Goal: Information Seeking & Learning: Learn about a topic

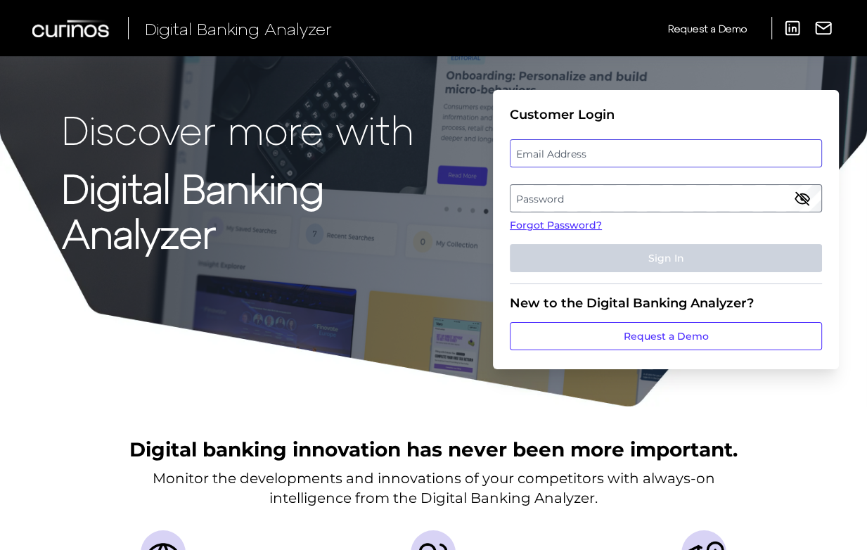
type input "[EMAIL_ADDRESS][DOMAIN_NAME]"
click at [665, 257] on button "Sign In" at bounding box center [666, 258] width 312 height 28
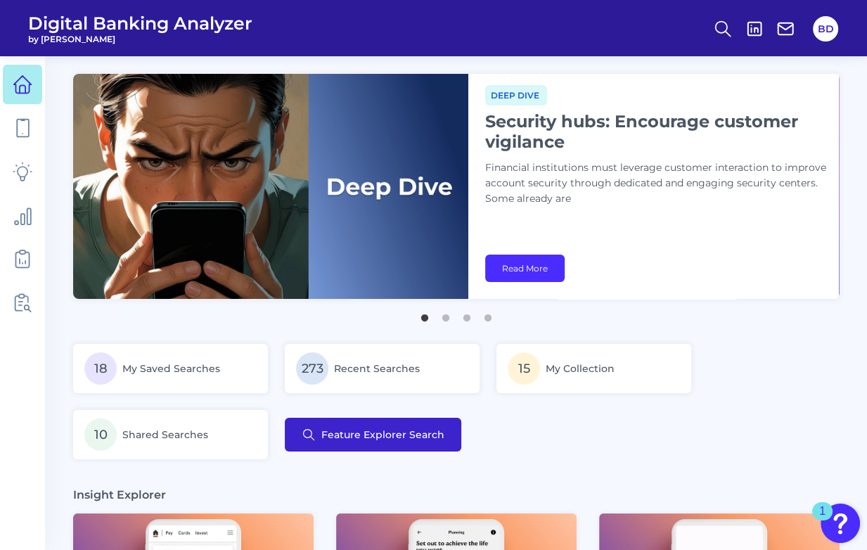
click at [392, 432] on span "Feature Explorer Search" at bounding box center [382, 434] width 123 height 11
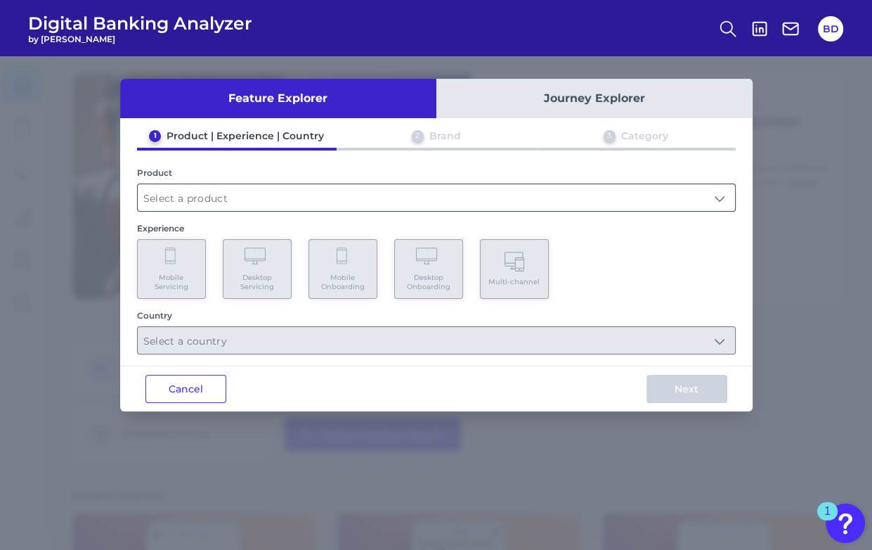
click at [208, 210] on input "text" at bounding box center [436, 197] width 597 height 27
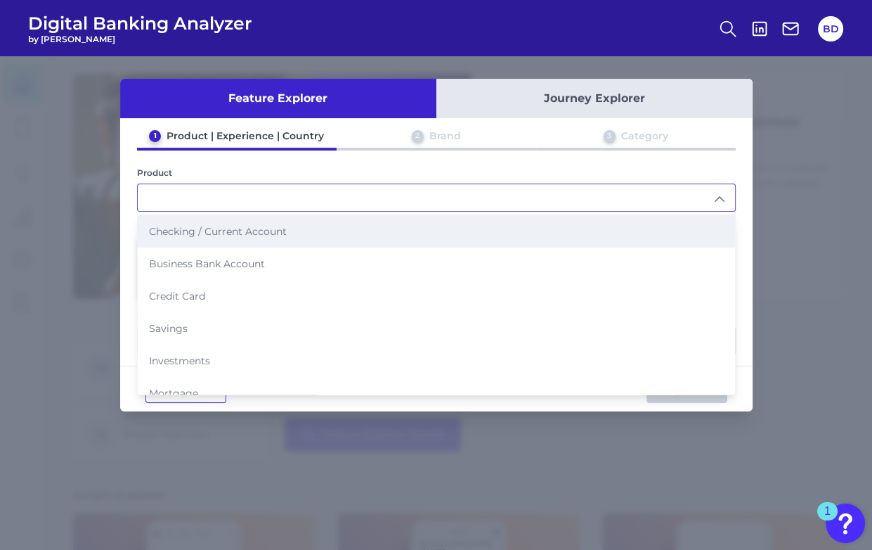
click at [208, 225] on span "Checking / Current Account" at bounding box center [218, 231] width 138 height 13
type input "Checking / Current Account"
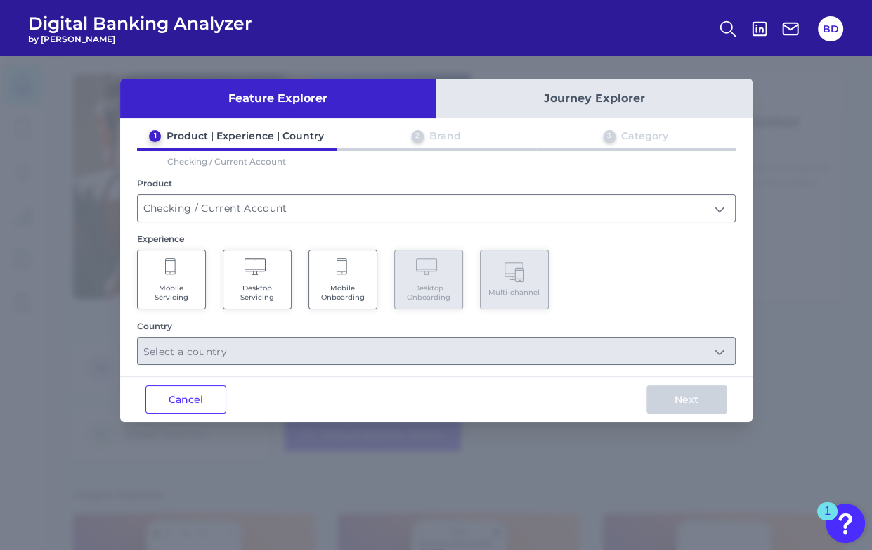
click at [178, 276] on Servicing "Mobile Servicing" at bounding box center [171, 280] width 69 height 60
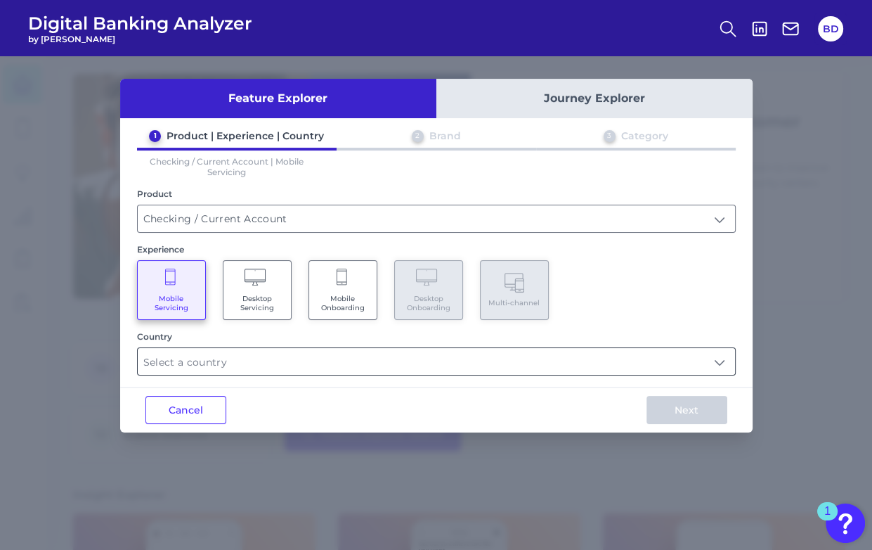
click at [232, 364] on input "text" at bounding box center [436, 361] width 597 height 27
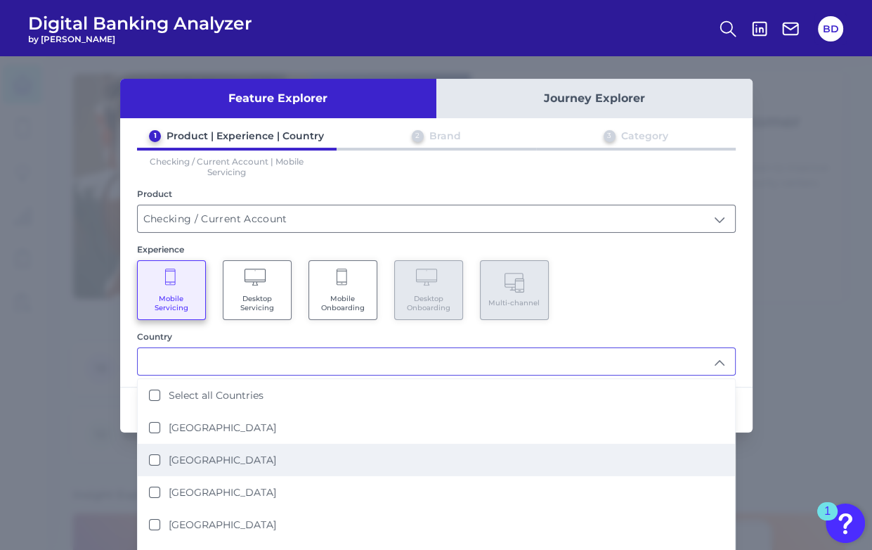
click at [157, 457] on States "[GEOGRAPHIC_DATA]" at bounding box center [154, 459] width 11 height 11
type input "[GEOGRAPHIC_DATA]"
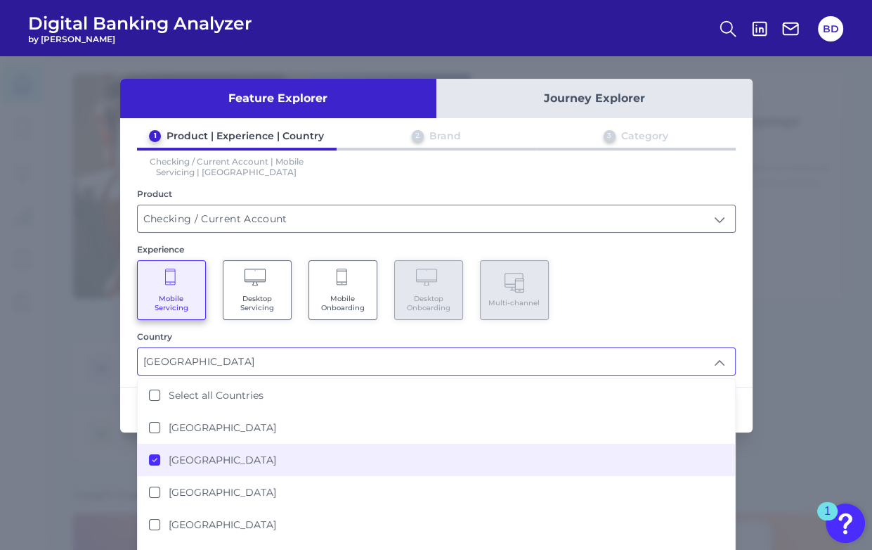
click at [739, 326] on div "1 Product | Experience | Country 2 Brand 3 Category Checking / Current Account …" at bounding box center [436, 252] width 633 height 246
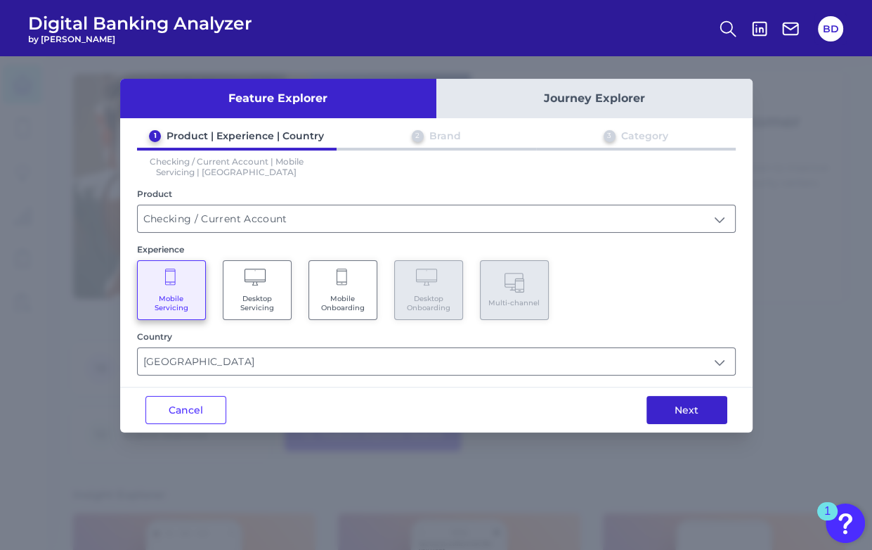
click at [690, 411] on button "Next" at bounding box center [687, 410] width 81 height 28
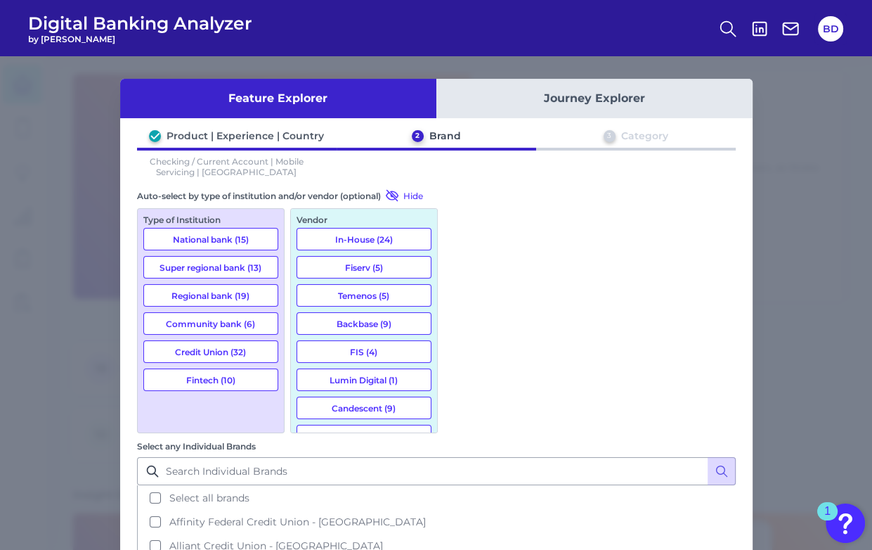
scroll to position [1, 0]
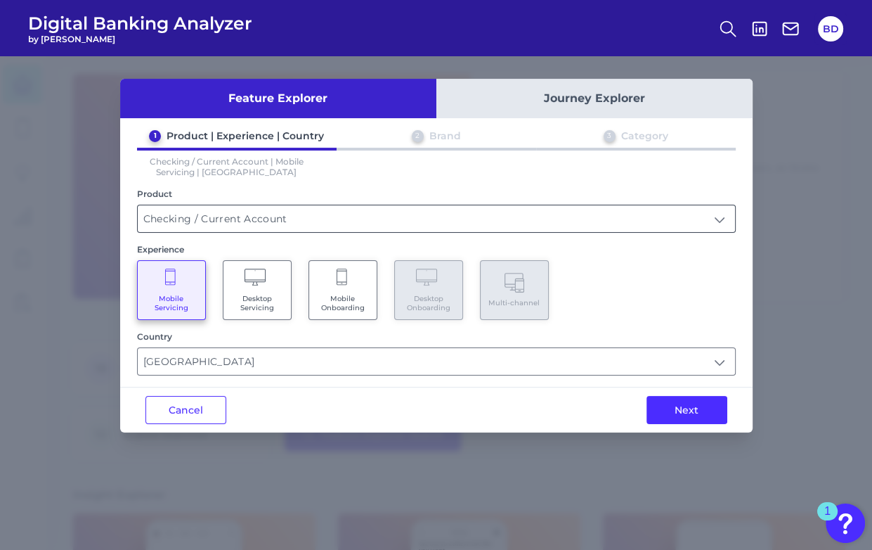
click at [244, 222] on input "Checking / Current Account" at bounding box center [436, 218] width 597 height 27
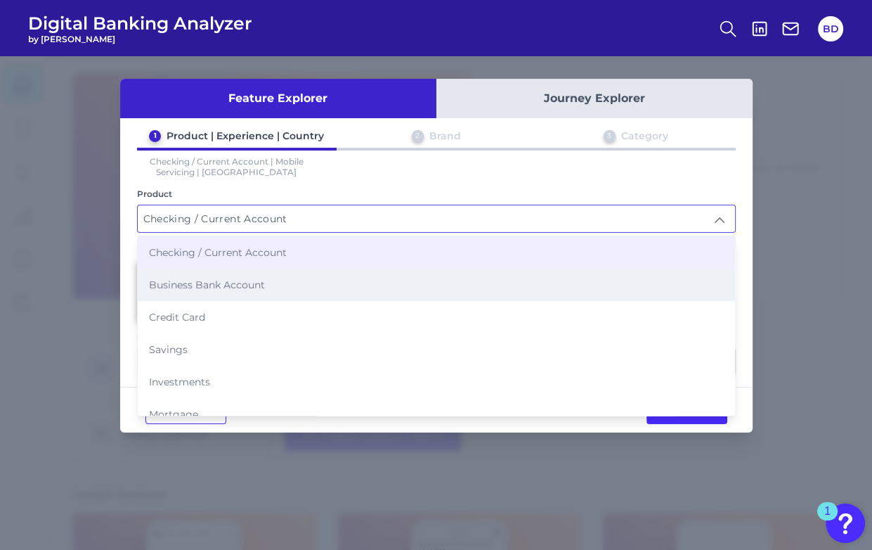
click at [214, 276] on li "Business Bank Account" at bounding box center [436, 285] width 597 height 32
type input "Business Bank Account"
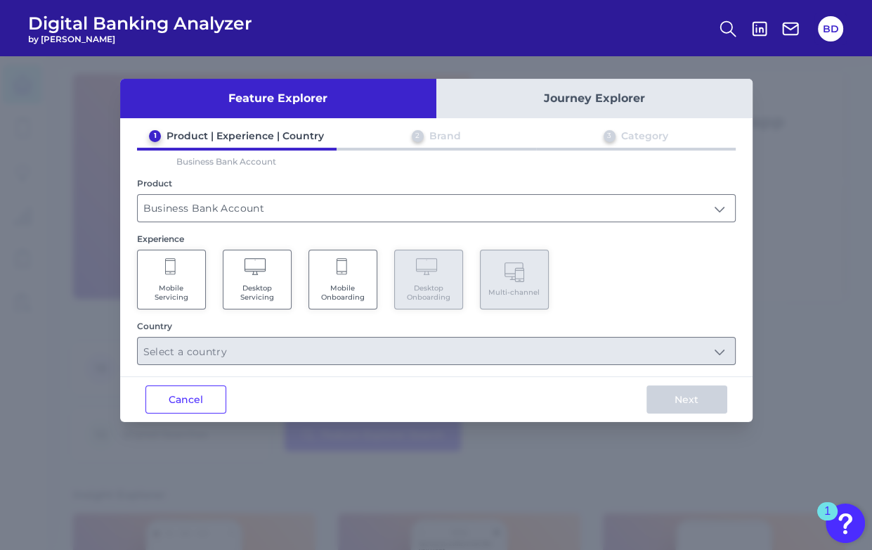
click at [186, 276] on Servicing "Mobile Servicing" at bounding box center [171, 280] width 69 height 60
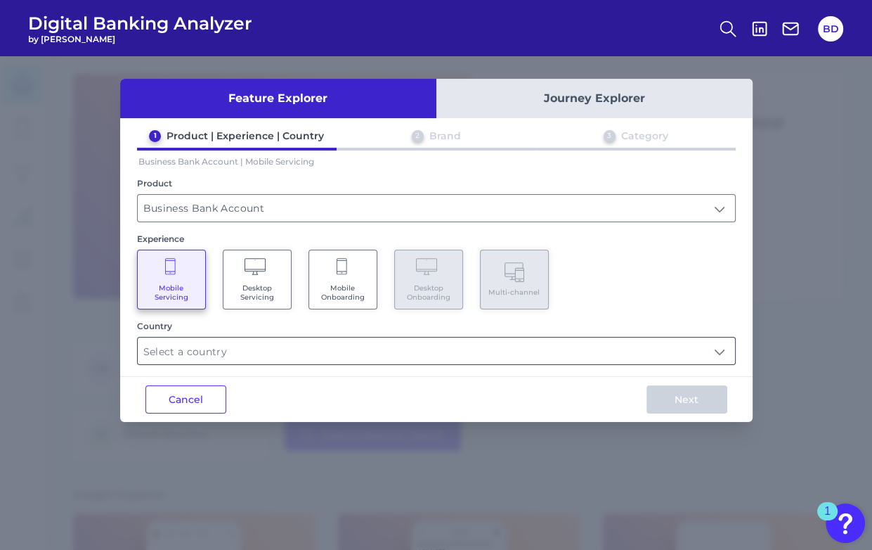
click at [714, 351] on input "text" at bounding box center [436, 350] width 597 height 27
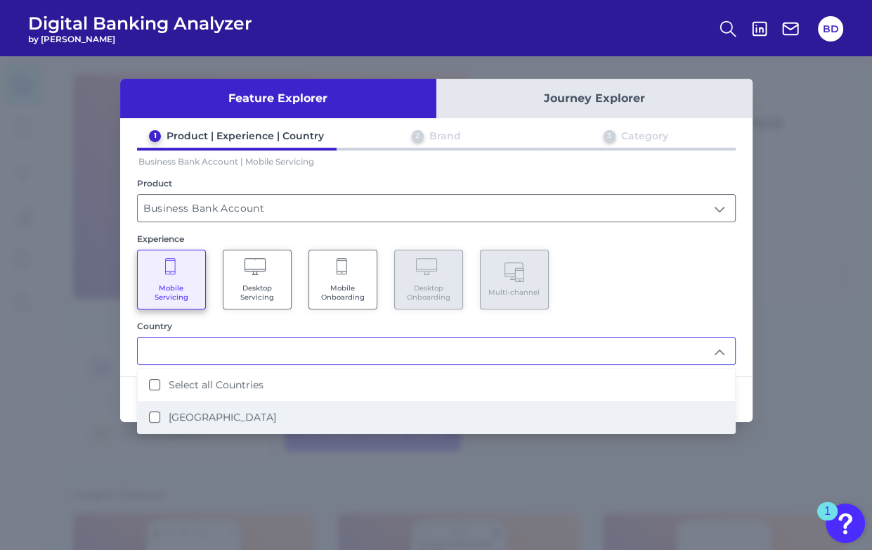
click at [148, 417] on li "[GEOGRAPHIC_DATA]" at bounding box center [436, 417] width 597 height 32
type input "Select all Countries"
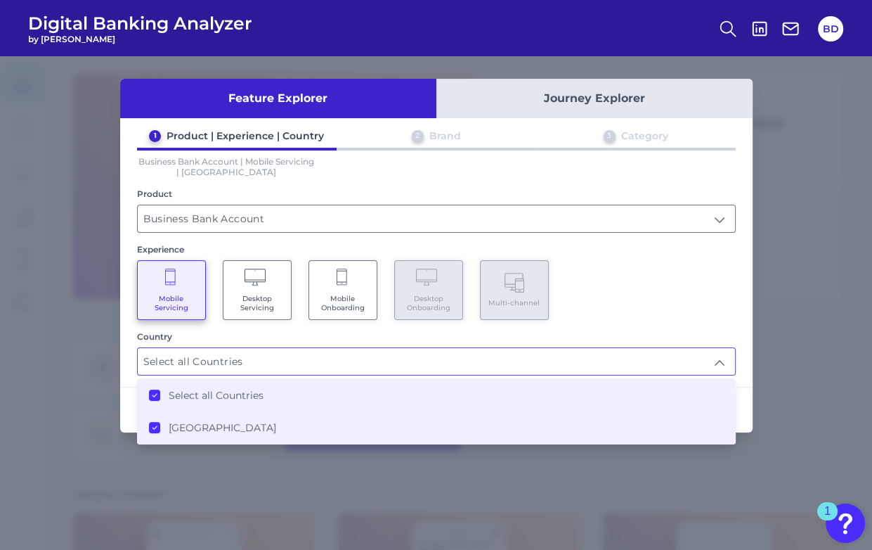
click at [155, 426] on States "[GEOGRAPHIC_DATA]" at bounding box center [154, 427] width 11 height 11
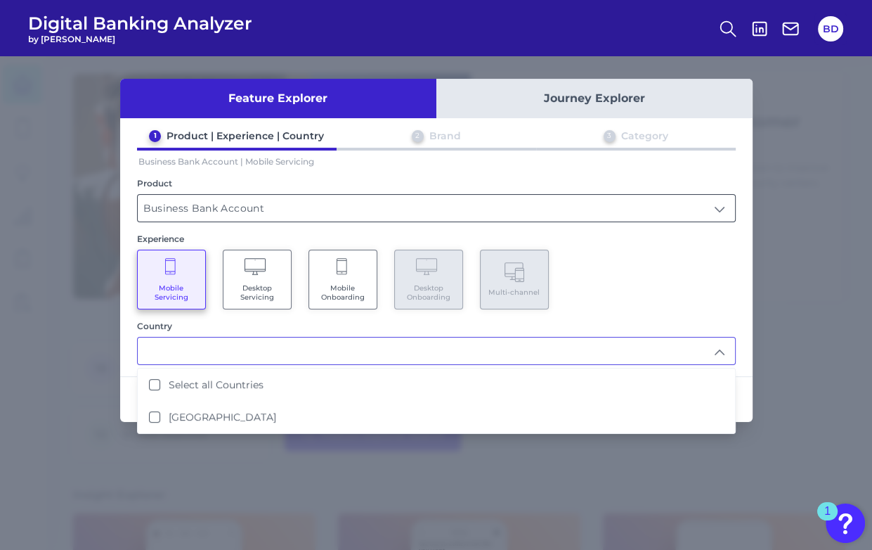
click at [245, 202] on input "Business Bank Account" at bounding box center [436, 208] width 597 height 27
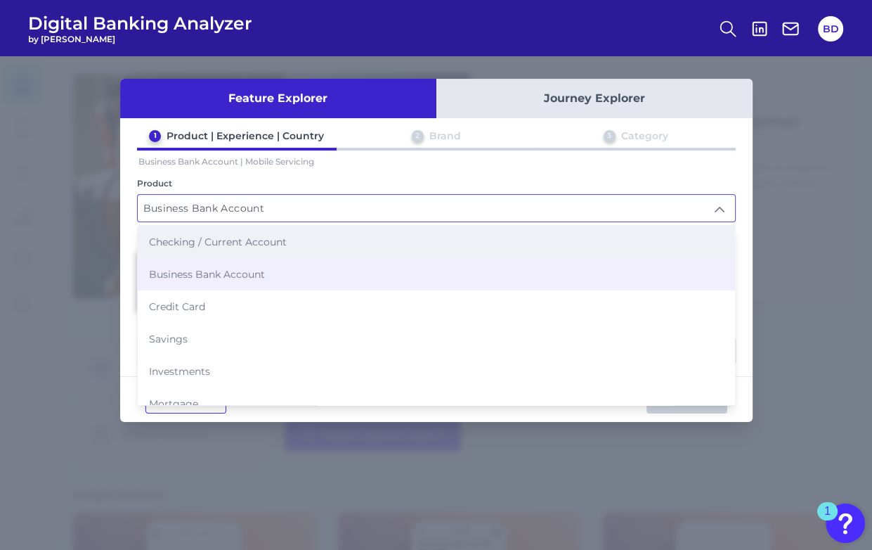
click at [208, 236] on span "Checking / Current Account" at bounding box center [218, 241] width 138 height 13
type input "Checking / Current Account"
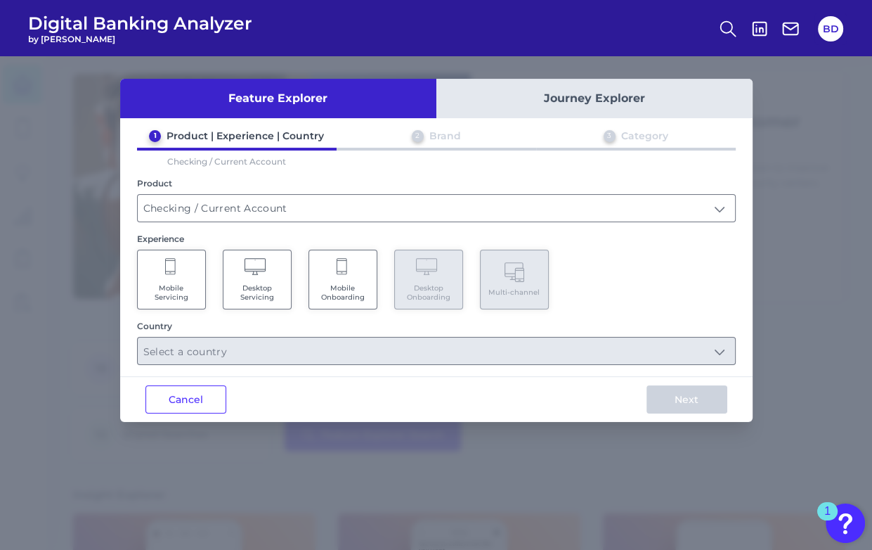
click at [186, 278] on Servicing "Mobile Servicing" at bounding box center [171, 280] width 69 height 60
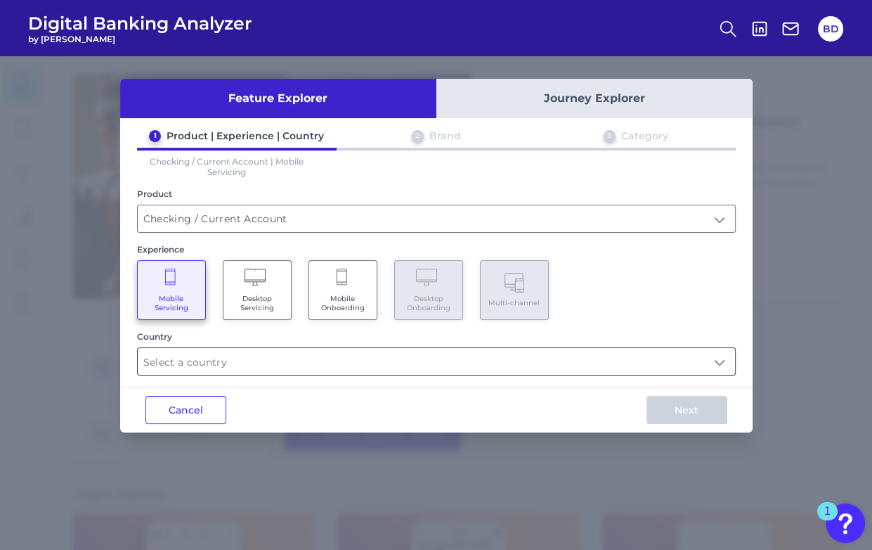
click at [190, 364] on input "text" at bounding box center [436, 361] width 597 height 27
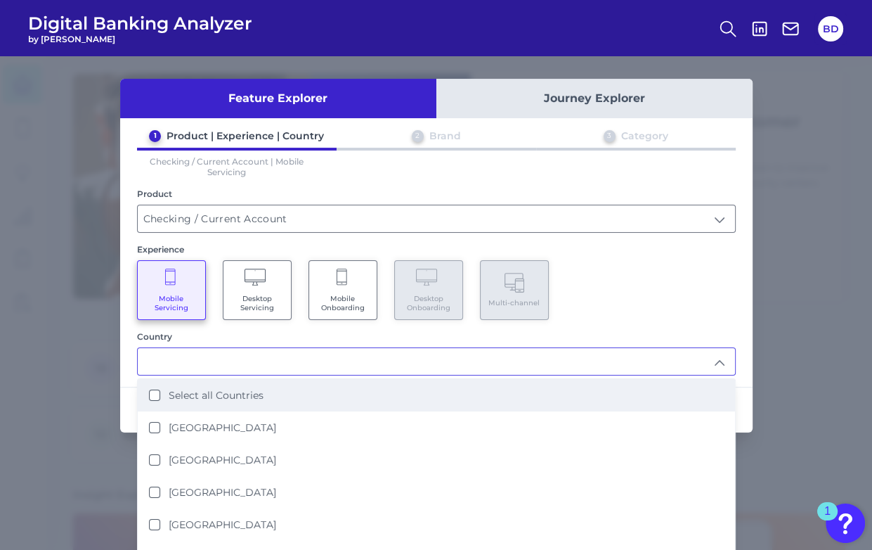
click at [156, 394] on Countries "Select all Countries" at bounding box center [154, 394] width 11 height 11
type input "Select all Countries"
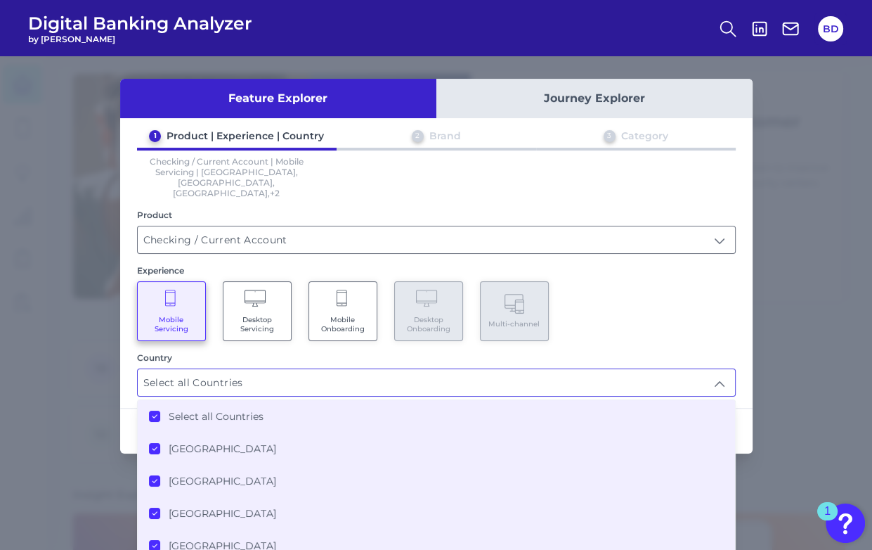
drag, startPoint x: 719, startPoint y: 290, endPoint x: 717, endPoint y: 304, distance: 13.5
click at [720, 291] on div "Mobile Servicing Desktop Servicing Mobile Onboarding Desktop Onboarding Multi-c…" at bounding box center [436, 311] width 599 height 60
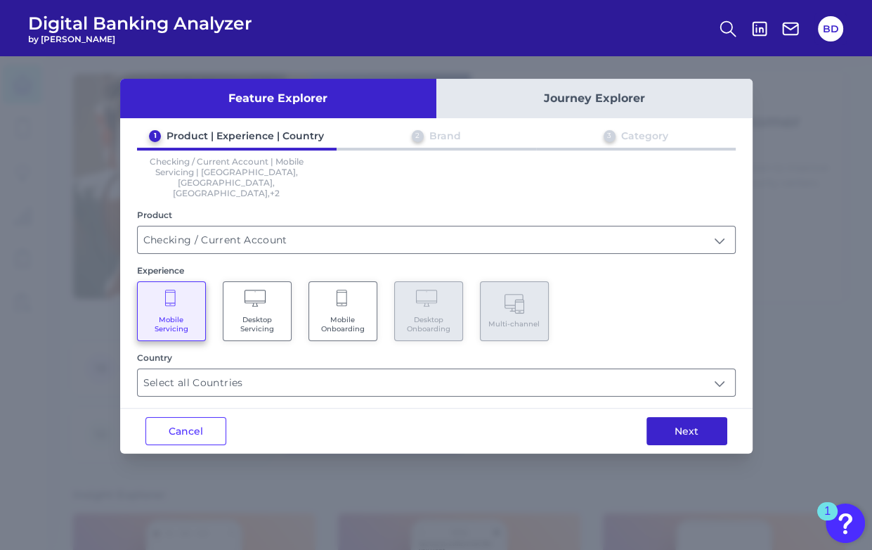
click at [700, 417] on button "Next" at bounding box center [687, 431] width 81 height 28
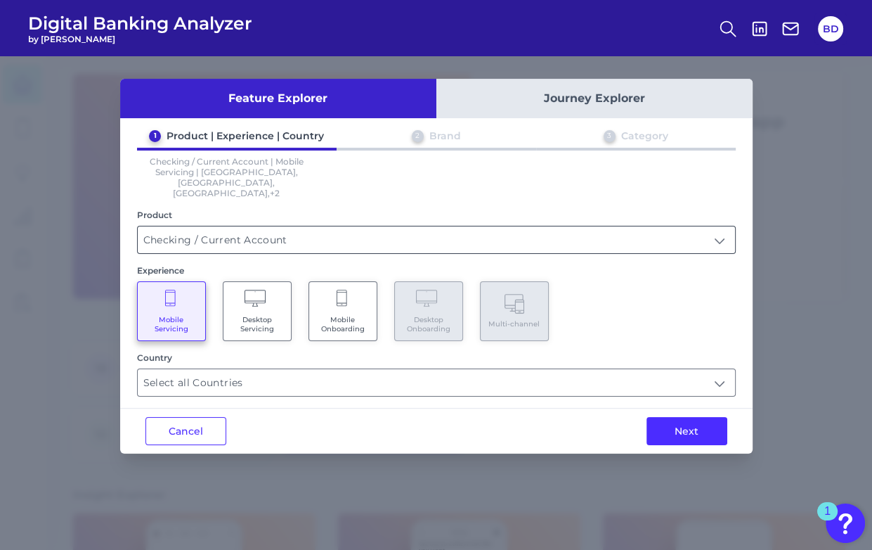
click at [221, 226] on input "Checking / Current Account" at bounding box center [436, 239] width 597 height 27
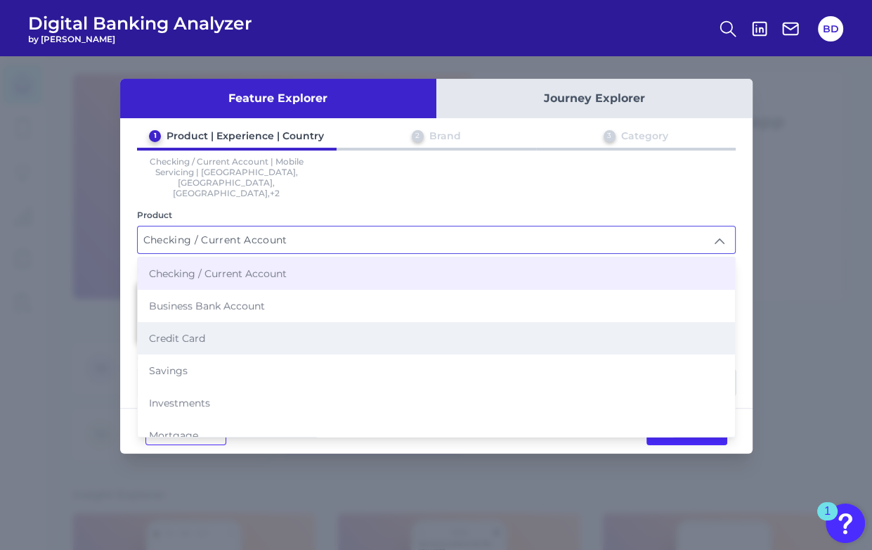
click at [211, 322] on li "Credit Card" at bounding box center [436, 338] width 597 height 32
type input "Credit Card"
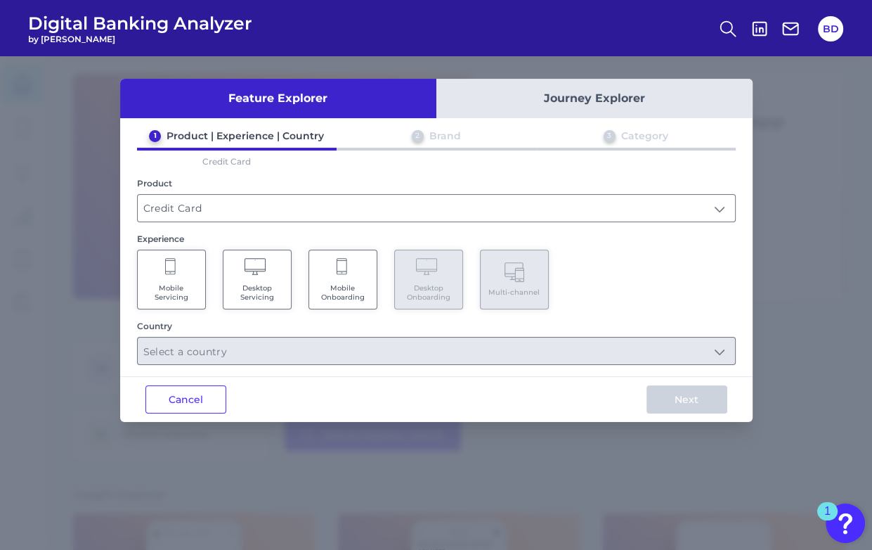
click at [186, 303] on Servicing "Mobile Servicing" at bounding box center [171, 280] width 69 height 60
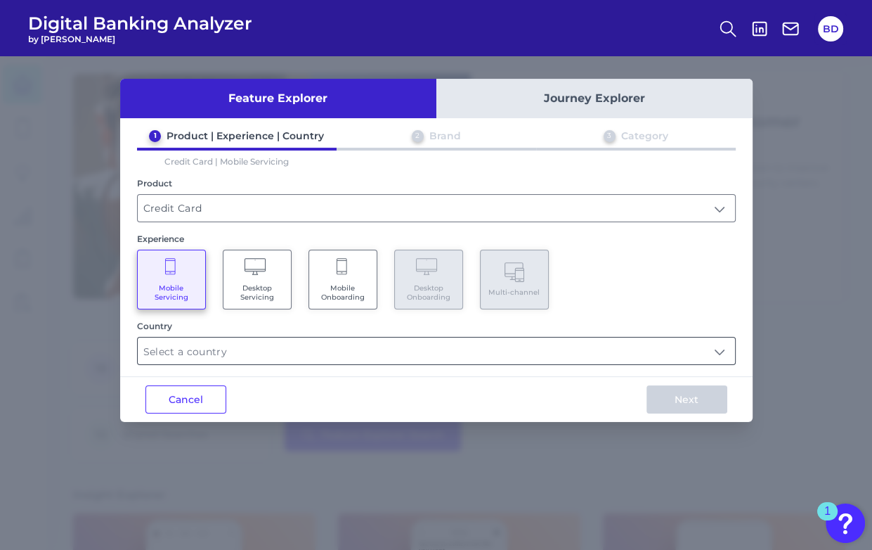
click at [197, 351] on input "text" at bounding box center [436, 350] width 597 height 27
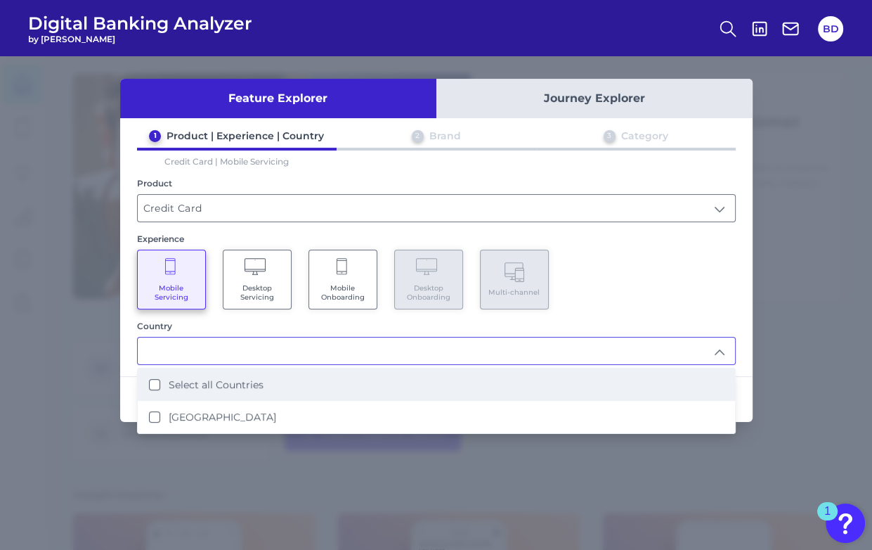
click at [155, 381] on Countries "Select all Countries" at bounding box center [154, 384] width 11 height 11
type input "Select all Countries"
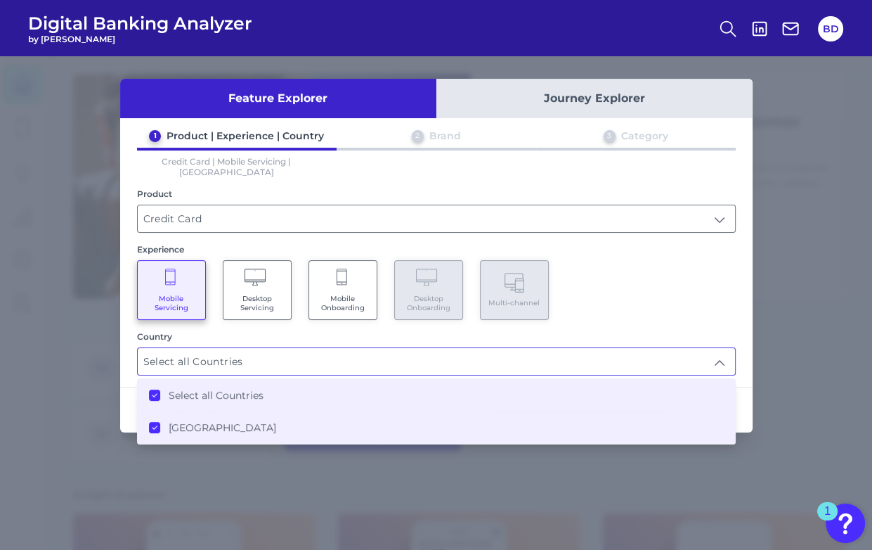
drag, startPoint x: 644, startPoint y: 299, endPoint x: 666, endPoint y: 328, distance: 36.6
click at [642, 299] on div "Mobile Servicing Desktop Servicing Mobile Onboarding Desktop Onboarding Multi-c…" at bounding box center [436, 290] width 599 height 60
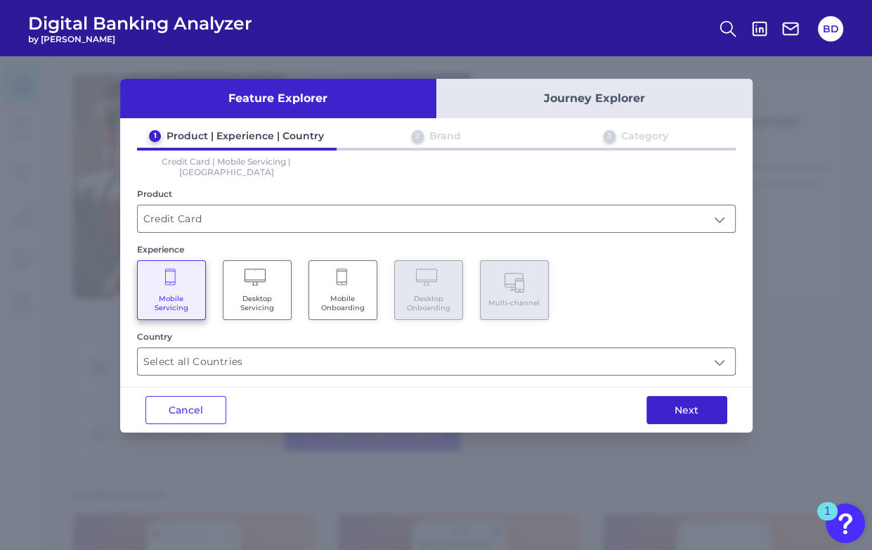
click at [685, 396] on button "Next" at bounding box center [687, 410] width 81 height 28
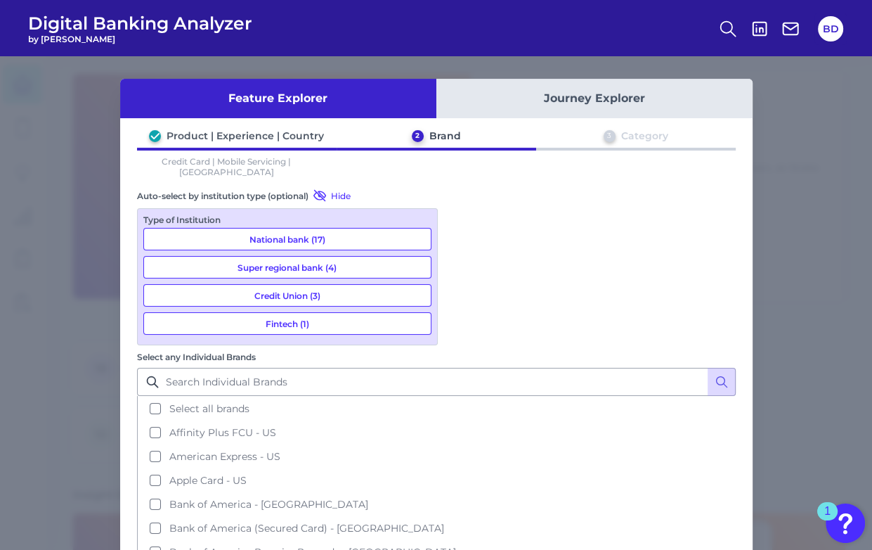
scroll to position [9, 0]
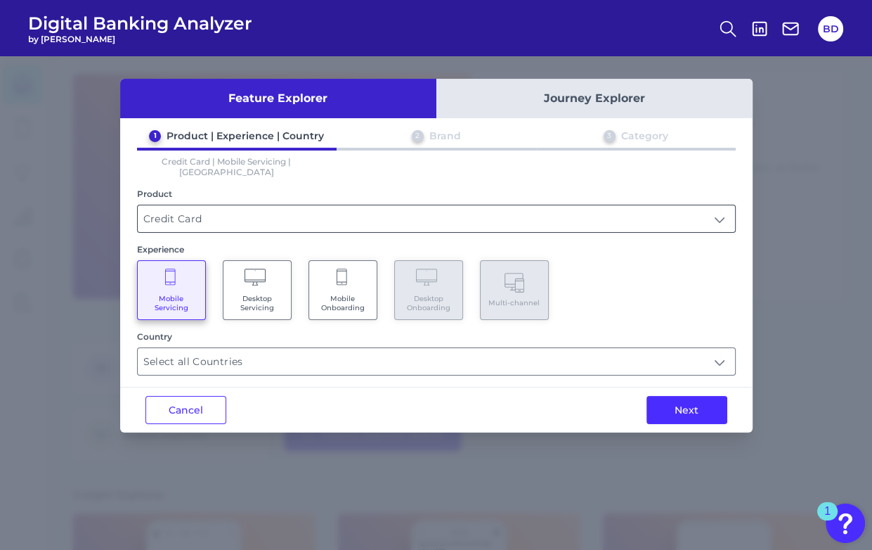
click at [195, 205] on input "Credit Card" at bounding box center [436, 218] width 597 height 27
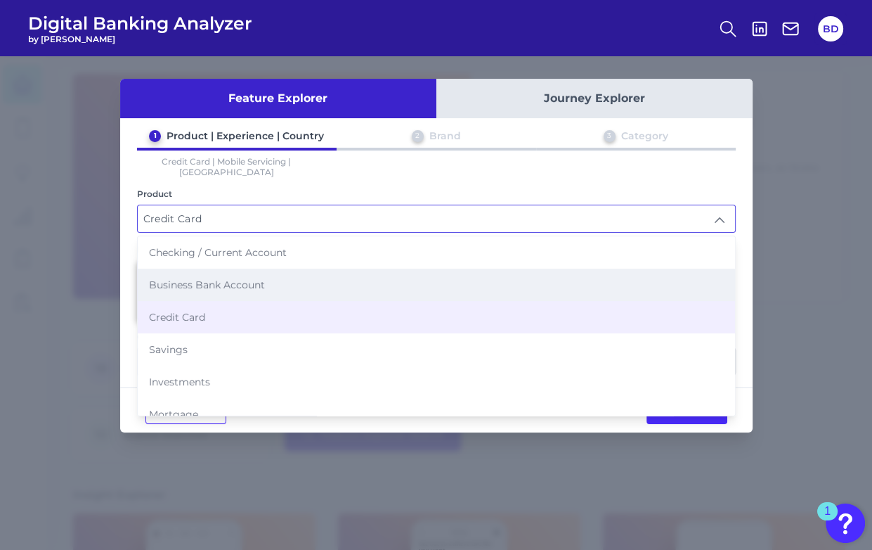
click at [193, 278] on span "Business Bank Account" at bounding box center [207, 284] width 116 height 13
type input "Business Bank Account"
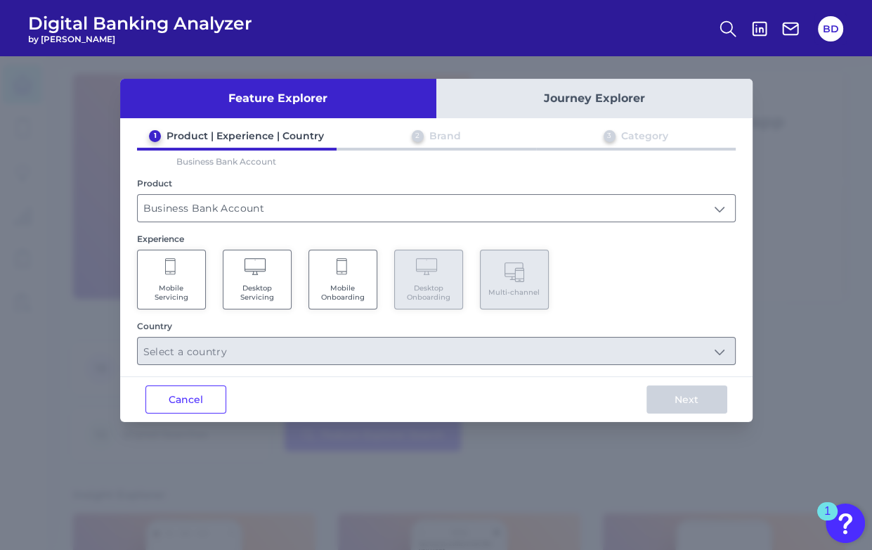
click at [185, 266] on Servicing "Mobile Servicing" at bounding box center [171, 280] width 69 height 60
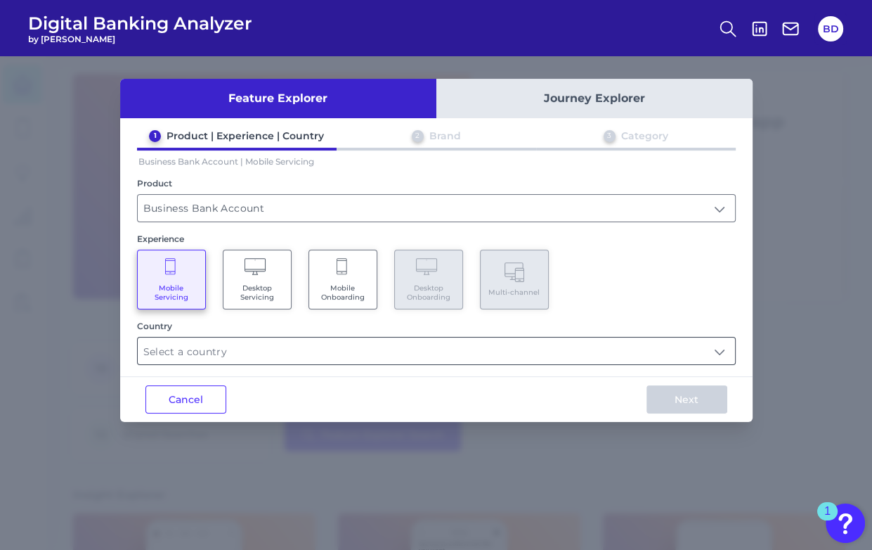
click at [205, 349] on input "text" at bounding box center [436, 350] width 597 height 27
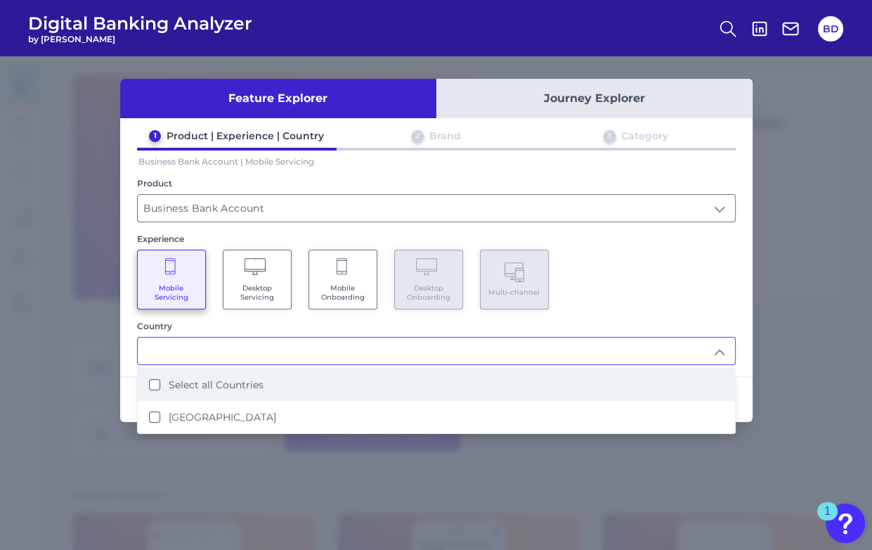
click at [153, 385] on Countries "Select all Countries" at bounding box center [154, 384] width 11 height 11
type input "Select all Countries"
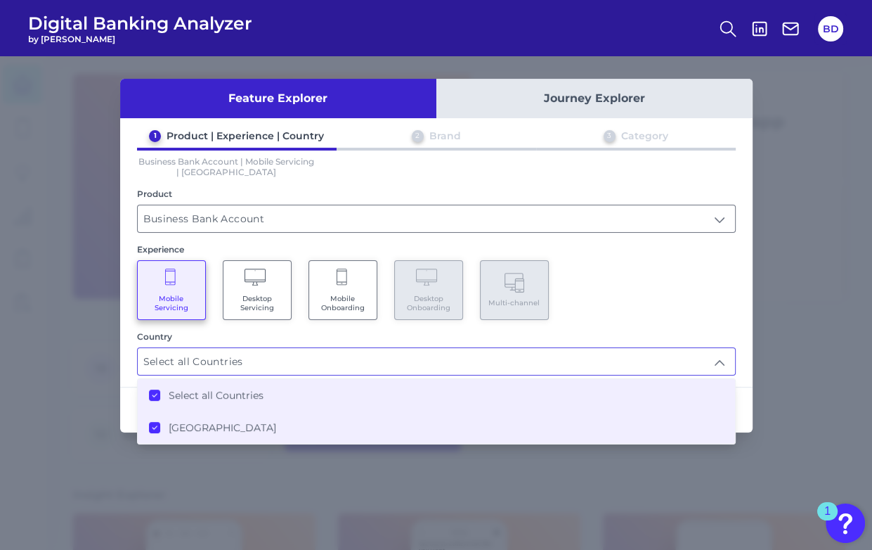
click at [737, 382] on div "Feature Explorer Journey Explorer 1 Product | Experience | Country 2 Brand 3 Ca…" at bounding box center [436, 256] width 633 height 354
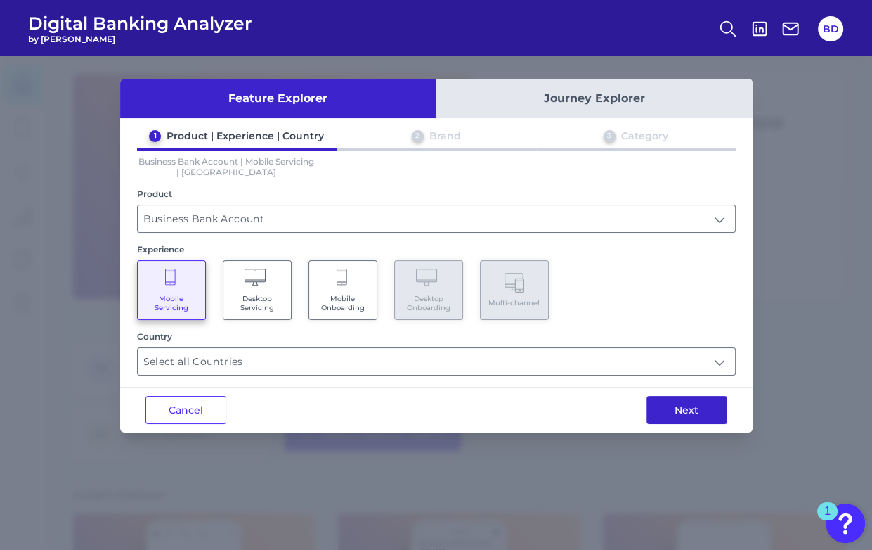
click at [706, 410] on button "Next" at bounding box center [687, 410] width 81 height 28
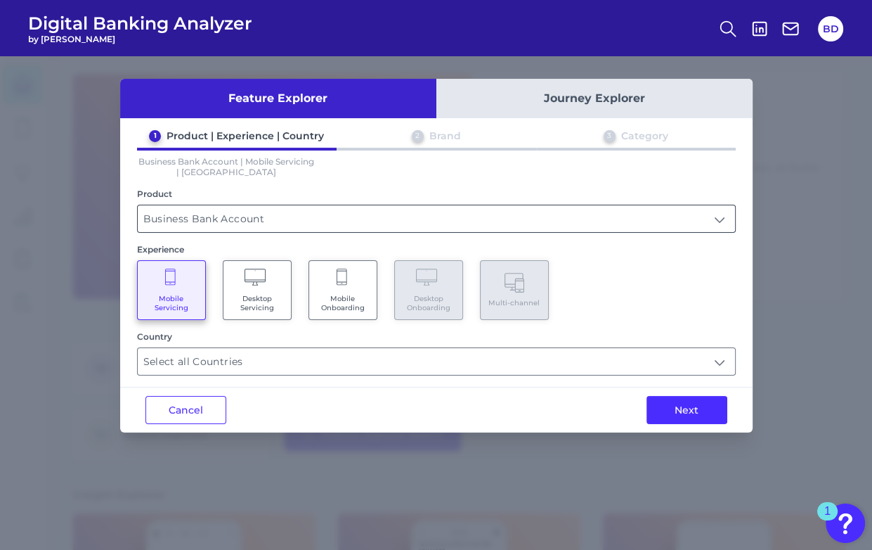
click at [264, 216] on input "Business Bank Account" at bounding box center [436, 218] width 597 height 27
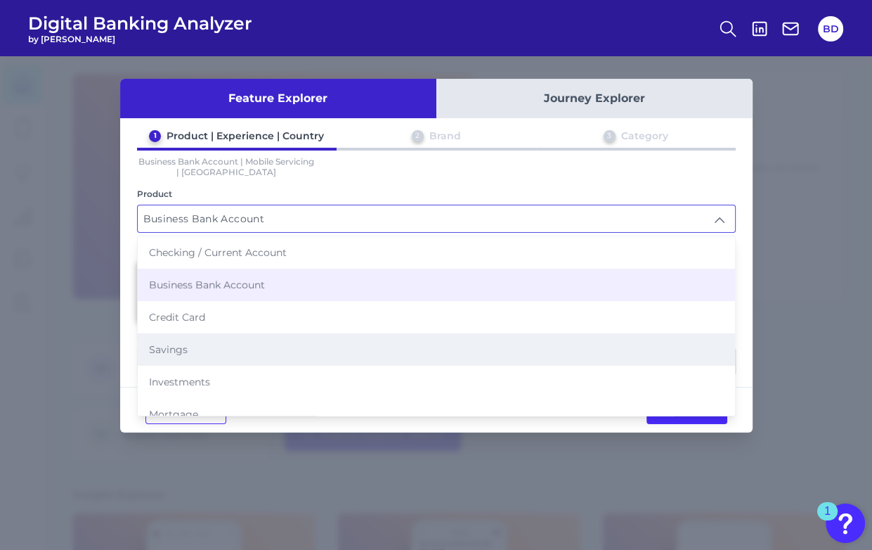
click at [174, 345] on span "Savings" at bounding box center [168, 349] width 39 height 13
type input "Savings"
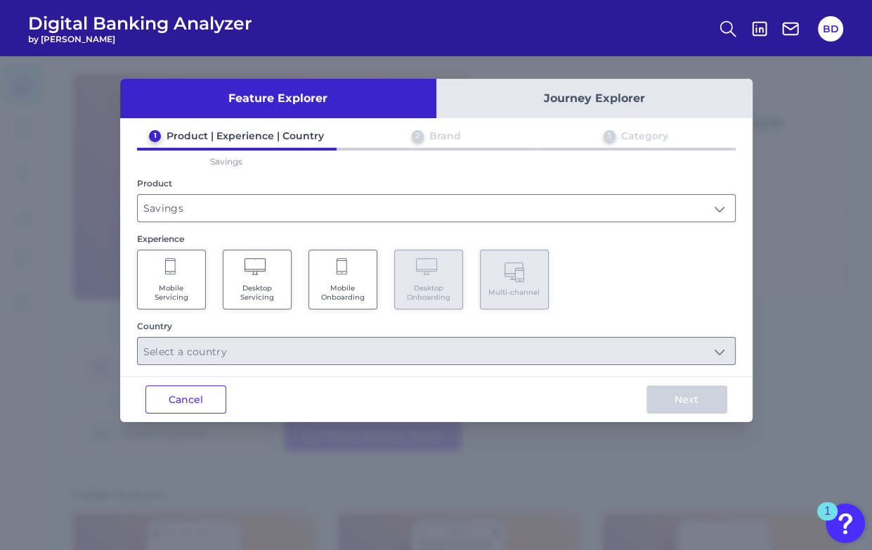
drag, startPoint x: 176, startPoint y: 279, endPoint x: 190, endPoint y: 323, distance: 45.8
click at [177, 279] on Servicing "Mobile Servicing" at bounding box center [171, 280] width 69 height 60
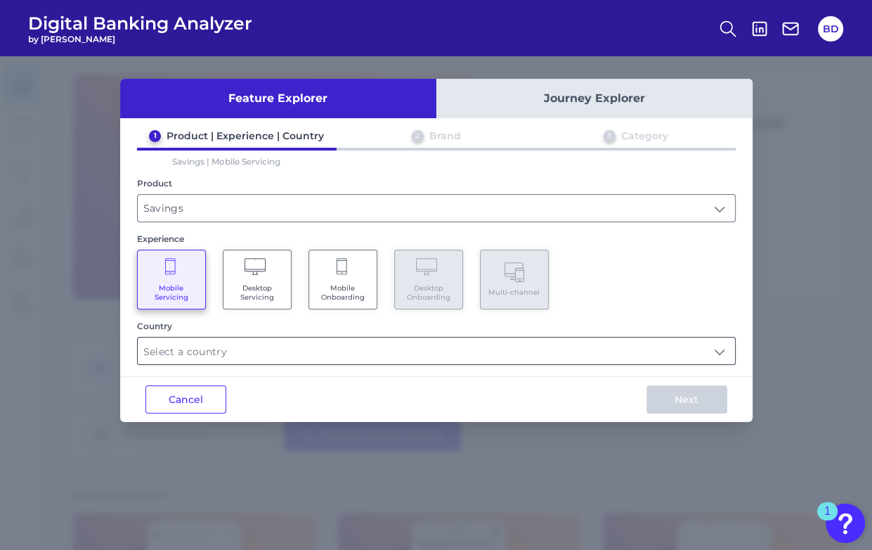
click at [198, 354] on input "text" at bounding box center [436, 350] width 597 height 27
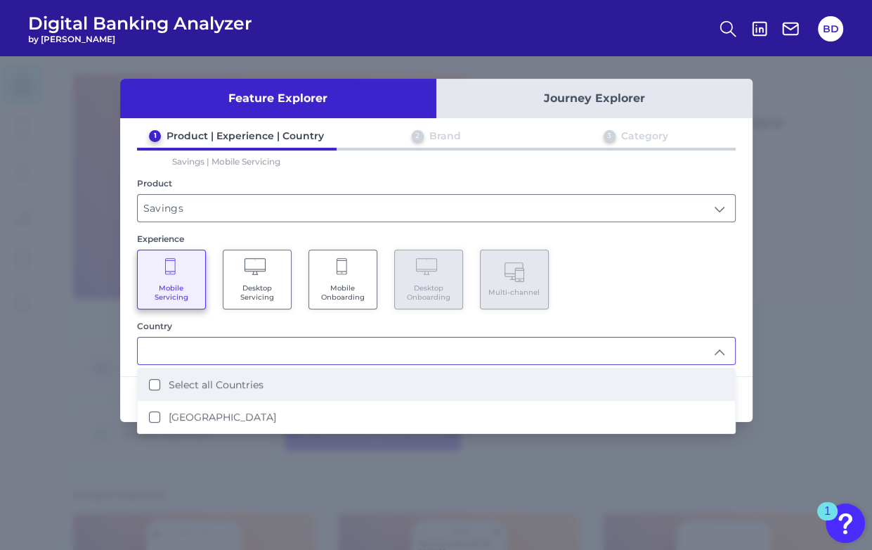
click at [155, 385] on Countries "Select all Countries" at bounding box center [154, 384] width 11 height 11
type input "Select all Countries"
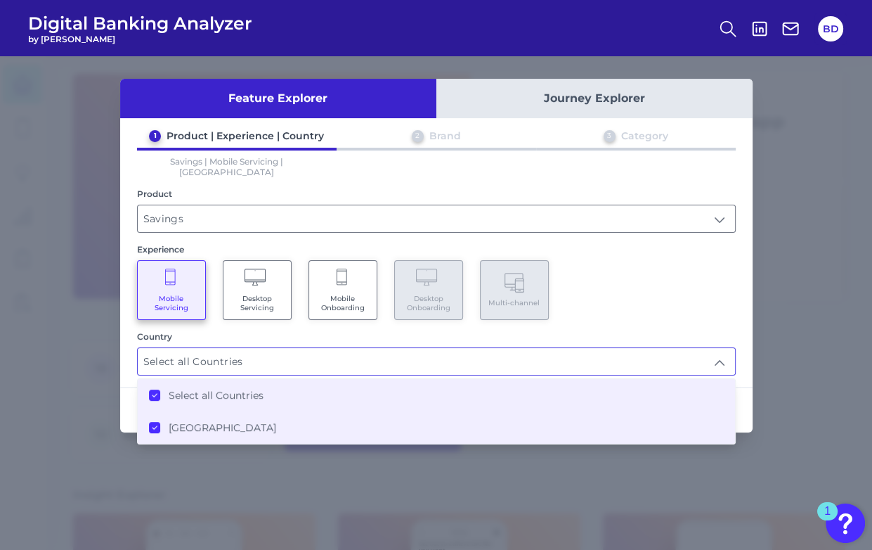
drag, startPoint x: 672, startPoint y: 297, endPoint x: 735, endPoint y: 373, distance: 98.4
click at [675, 297] on div "Mobile Servicing Desktop Servicing Mobile Onboarding Desktop Onboarding Multi-c…" at bounding box center [436, 290] width 599 height 60
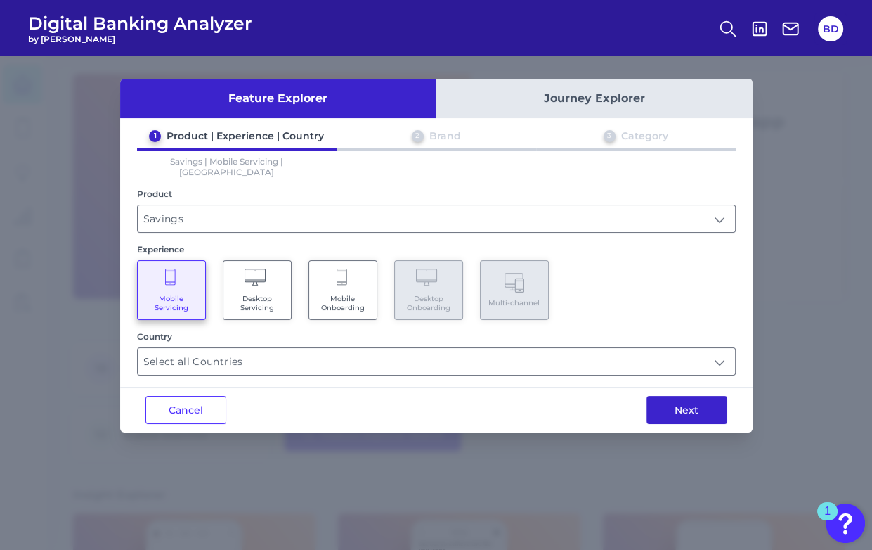
click at [709, 399] on button "Next" at bounding box center [687, 410] width 81 height 28
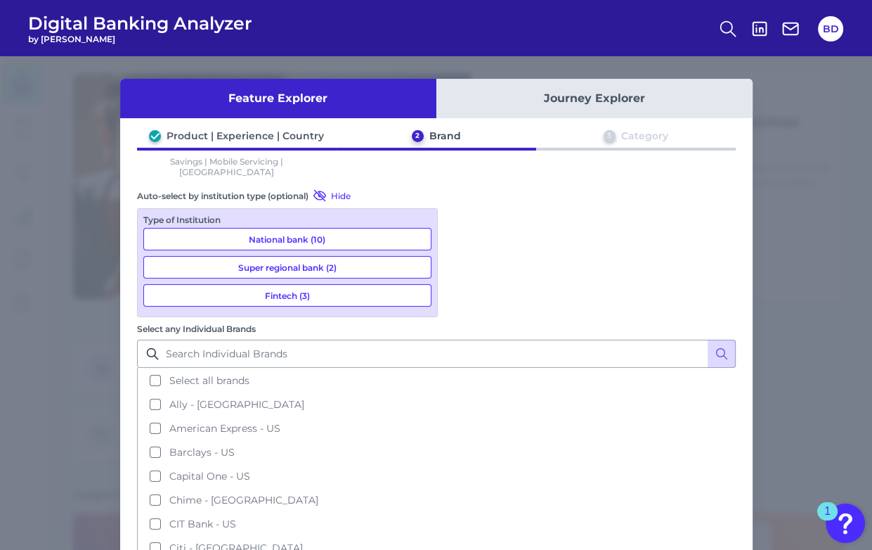
drag, startPoint x: 557, startPoint y: 463, endPoint x: 548, endPoint y: 445, distance: 19.5
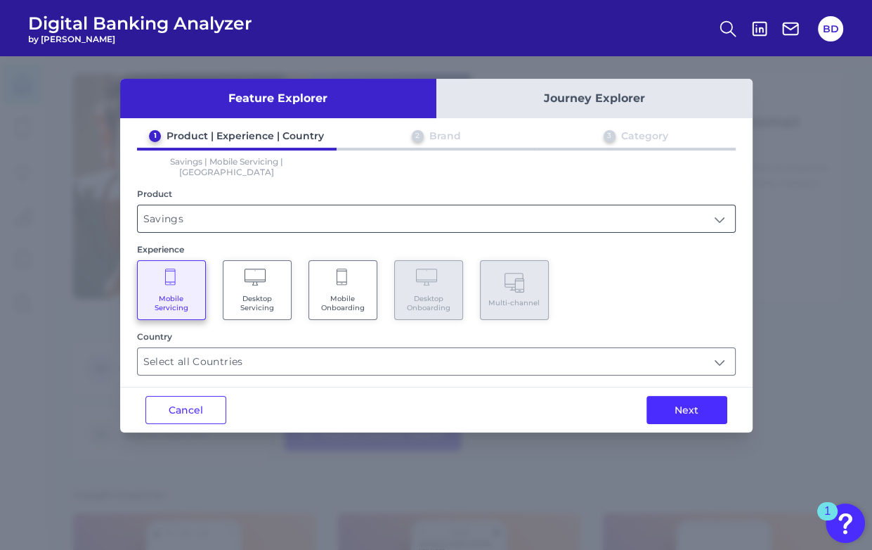
click at [253, 205] on input "Savings" at bounding box center [436, 218] width 597 height 27
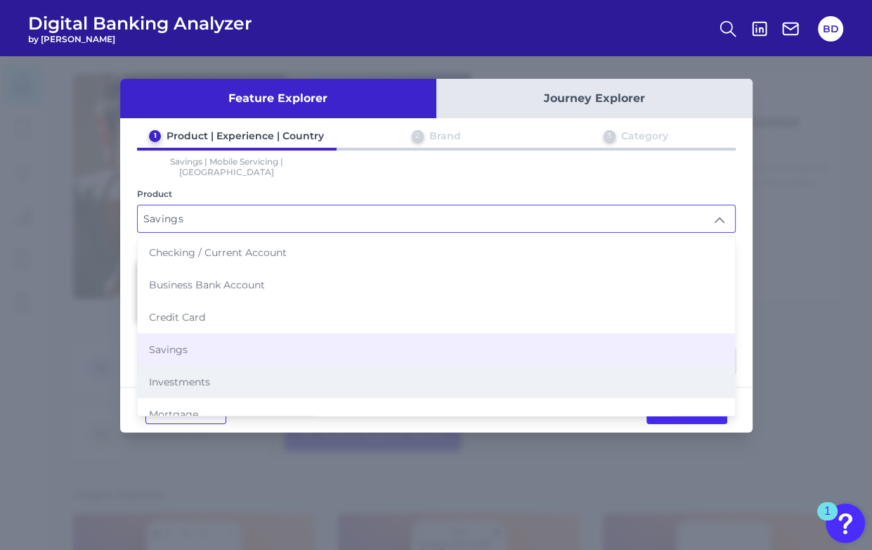
click at [210, 368] on li "Investments" at bounding box center [436, 382] width 597 height 32
type input "Investments"
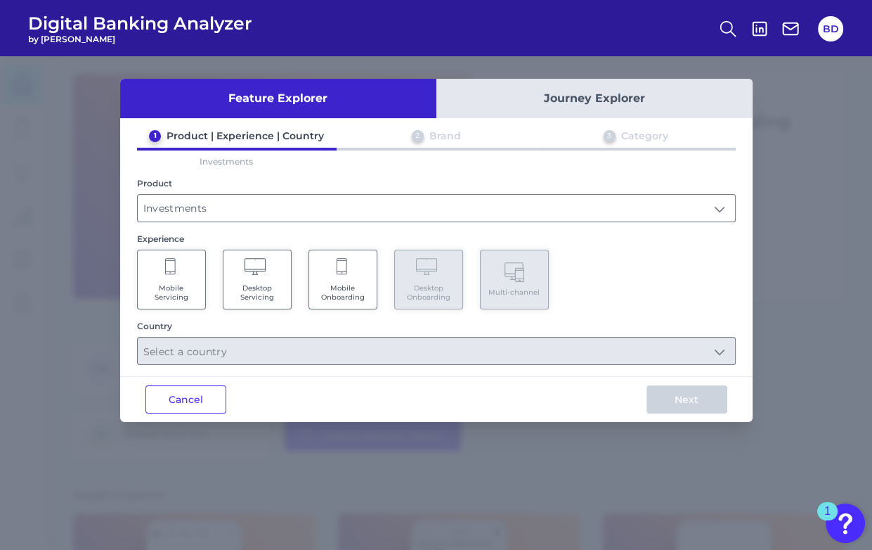
click at [174, 277] on icon at bounding box center [171, 268] width 13 height 20
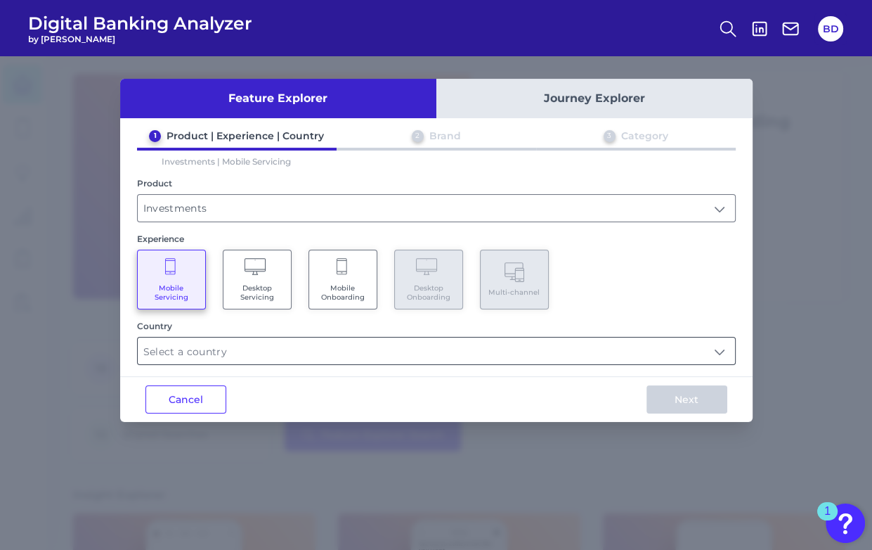
click at [183, 357] on input "text" at bounding box center [436, 350] width 597 height 27
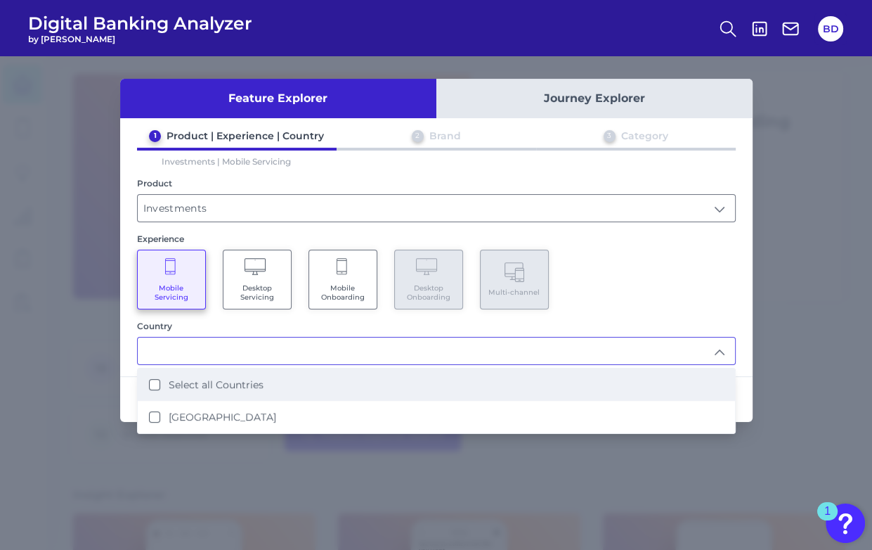
click at [154, 382] on Countries "Select all Countries" at bounding box center [154, 384] width 11 height 11
type input "Select all Countries"
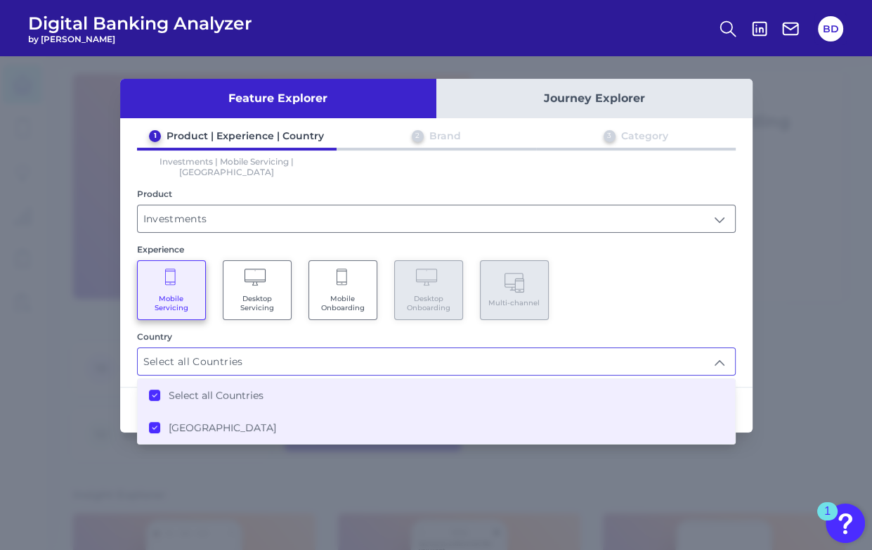
drag, startPoint x: 736, startPoint y: 313, endPoint x: 737, endPoint y: 360, distance: 47.1
click at [738, 316] on div "1 Product | Experience | Country 2 Brand 3 Category Investments | Mobile Servic…" at bounding box center [436, 252] width 633 height 246
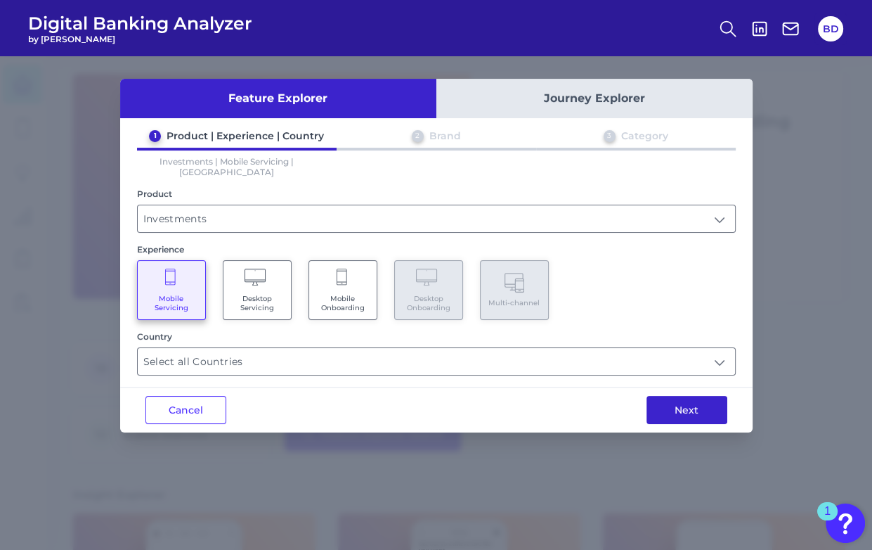
click at [706, 403] on button "Next" at bounding box center [687, 410] width 81 height 28
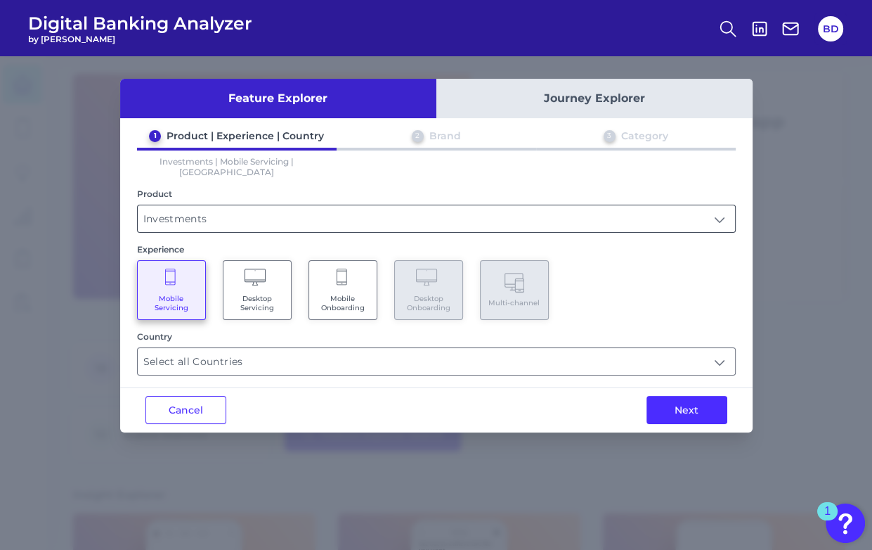
click at [233, 209] on input "Investments" at bounding box center [436, 218] width 597 height 27
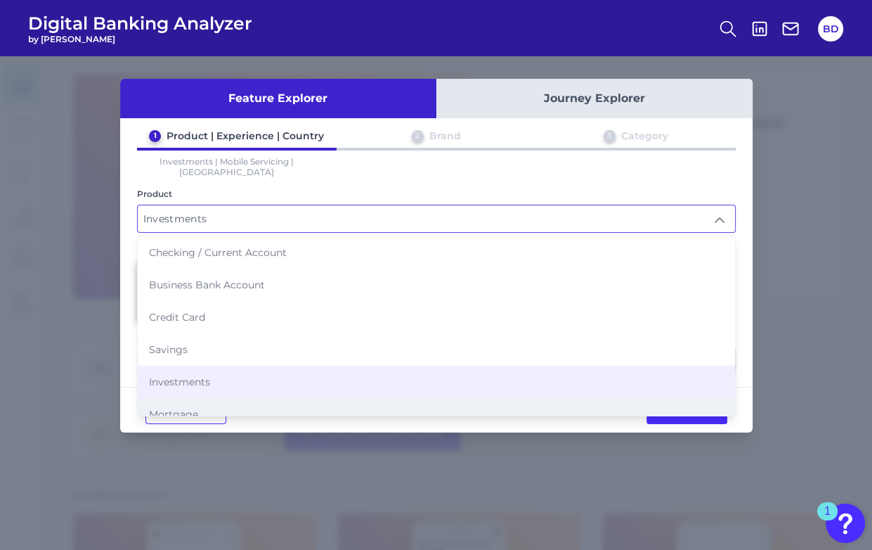
click at [202, 398] on li "Mortgage" at bounding box center [436, 414] width 597 height 32
type input "Mortgage"
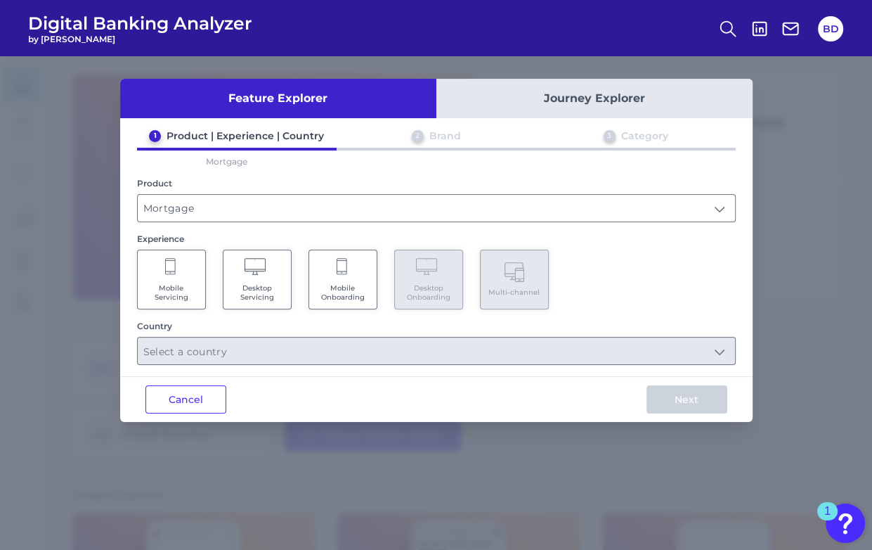
click at [169, 283] on span "Mobile Servicing" at bounding box center [171, 292] width 53 height 18
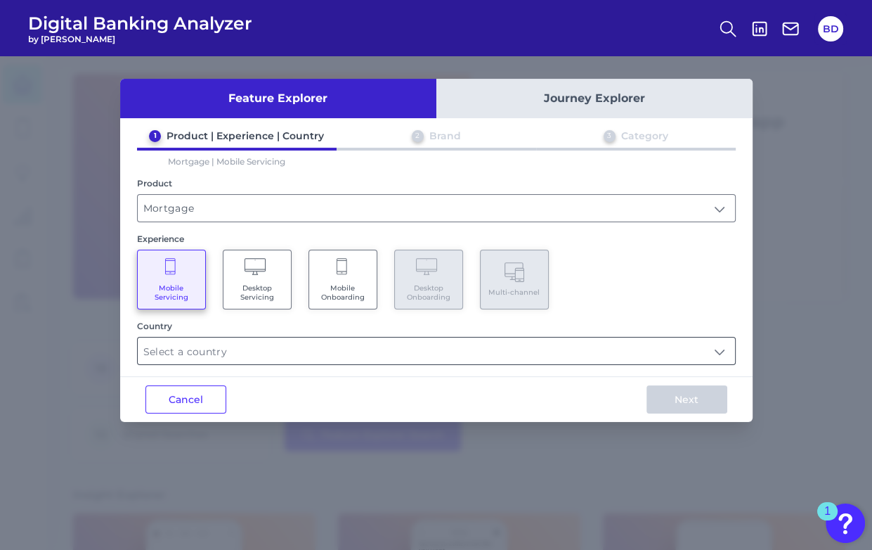
click at [192, 348] on input "text" at bounding box center [436, 350] width 597 height 27
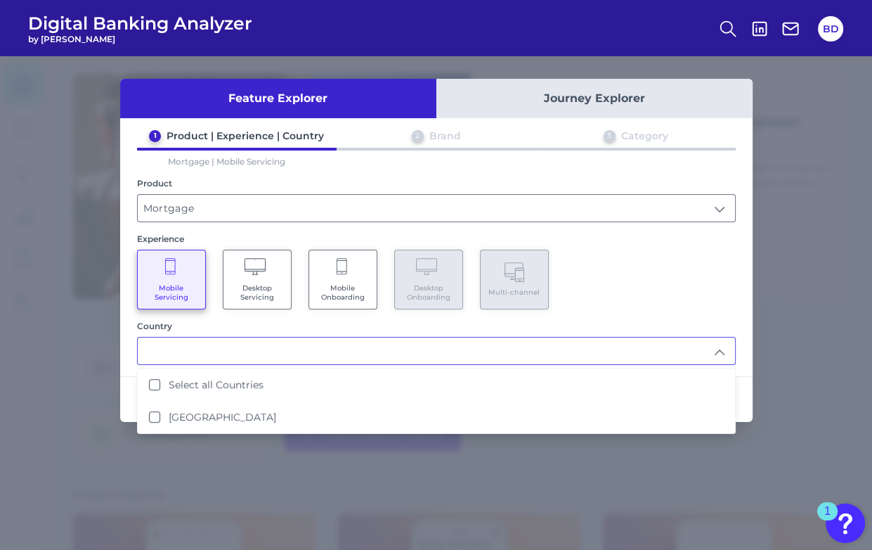
drag, startPoint x: 153, startPoint y: 386, endPoint x: 429, endPoint y: 344, distance: 280.1
click at [153, 386] on Countries "Select all Countries" at bounding box center [154, 384] width 11 height 11
type input "Select all Countries"
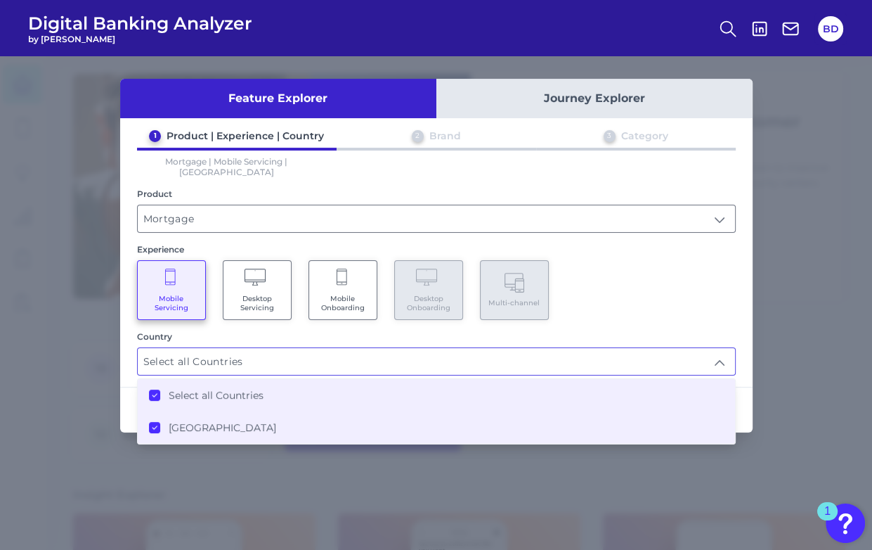
drag, startPoint x: 700, startPoint y: 281, endPoint x: 717, endPoint y: 371, distance: 91.5
click at [700, 281] on div "Mobile Servicing Desktop Servicing Mobile Onboarding Desktop Onboarding Multi-c…" at bounding box center [436, 290] width 599 height 60
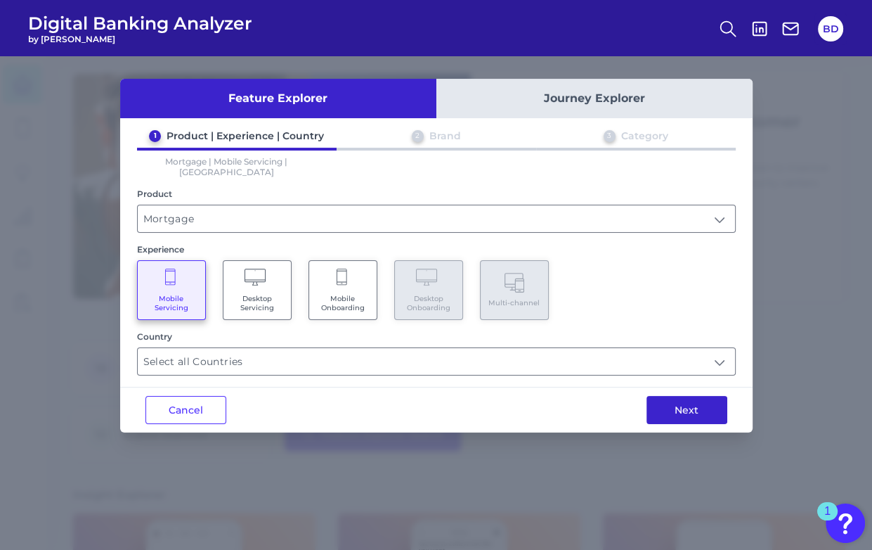
click at [697, 397] on button "Next" at bounding box center [687, 410] width 81 height 28
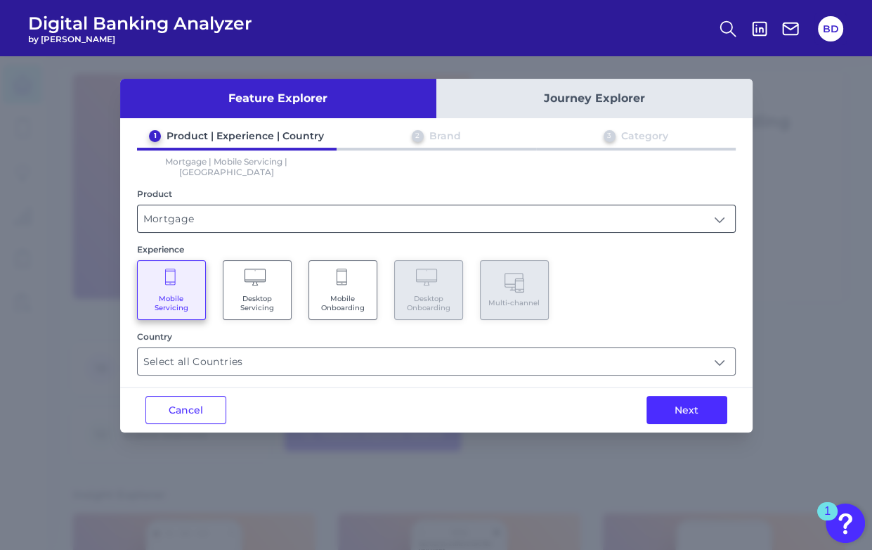
click at [200, 205] on input "Mortgage" at bounding box center [436, 218] width 597 height 27
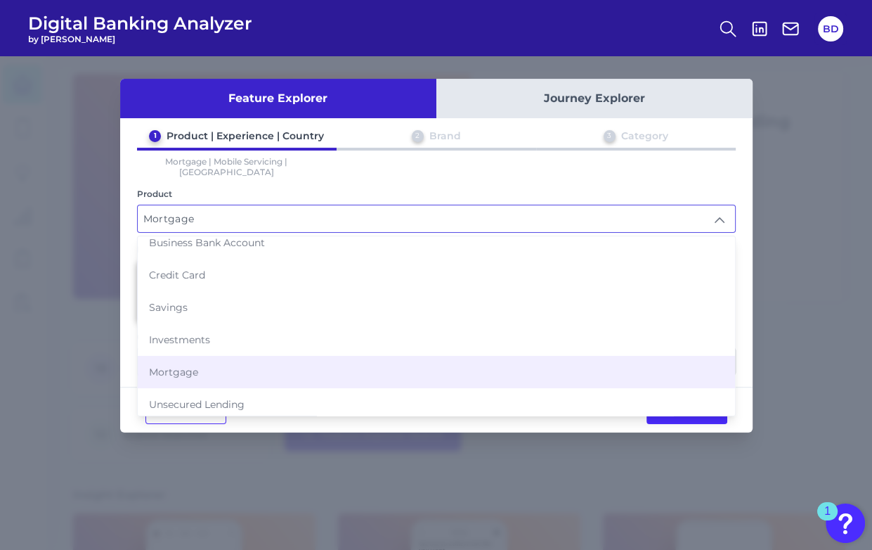
scroll to position [41, 0]
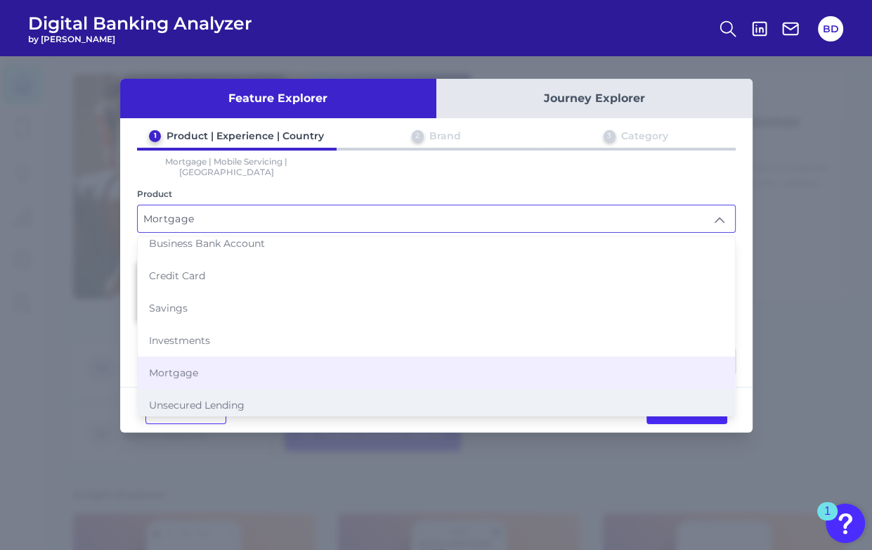
click at [221, 399] on span "Unsecured Lending" at bounding box center [197, 405] width 96 height 13
type input "Unsecured Lending"
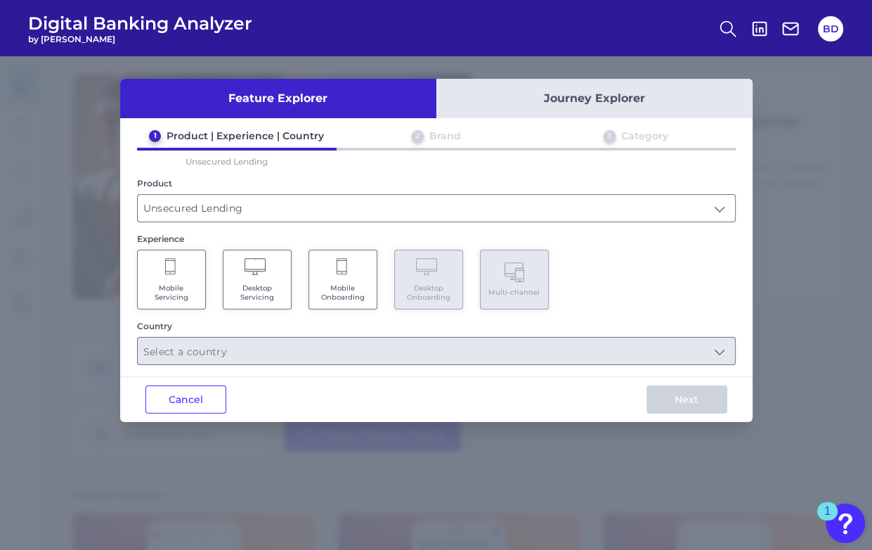
click at [173, 273] on icon at bounding box center [171, 268] width 13 height 20
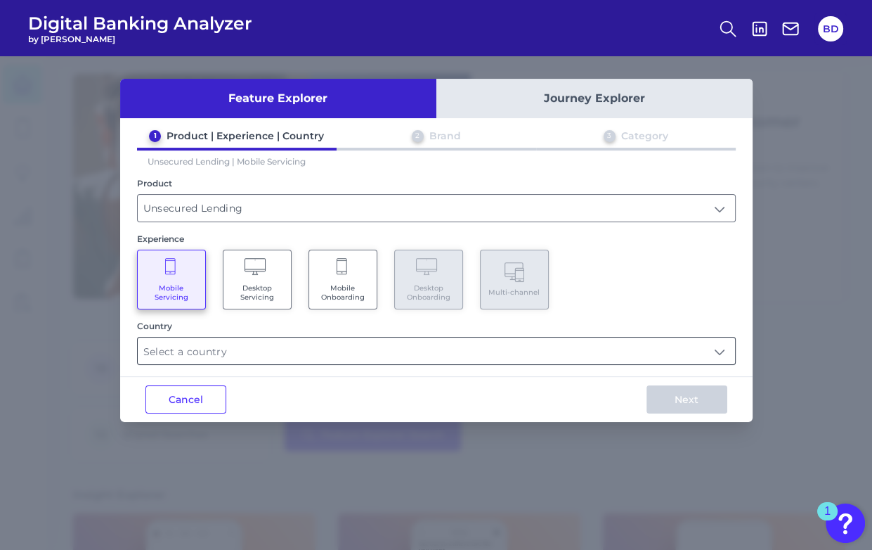
click at [190, 357] on input "text" at bounding box center [436, 350] width 597 height 27
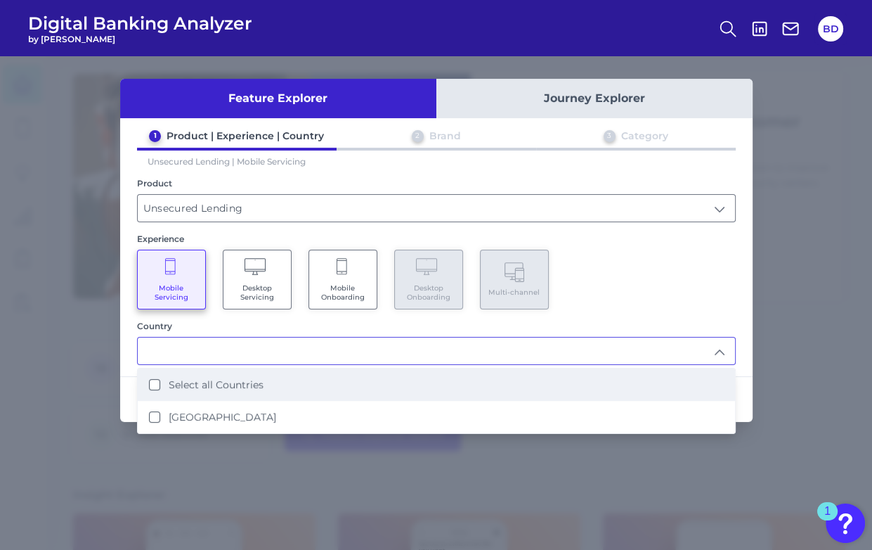
click at [147, 381] on li "Select all Countries" at bounding box center [436, 384] width 597 height 32
type input "Select all Countries"
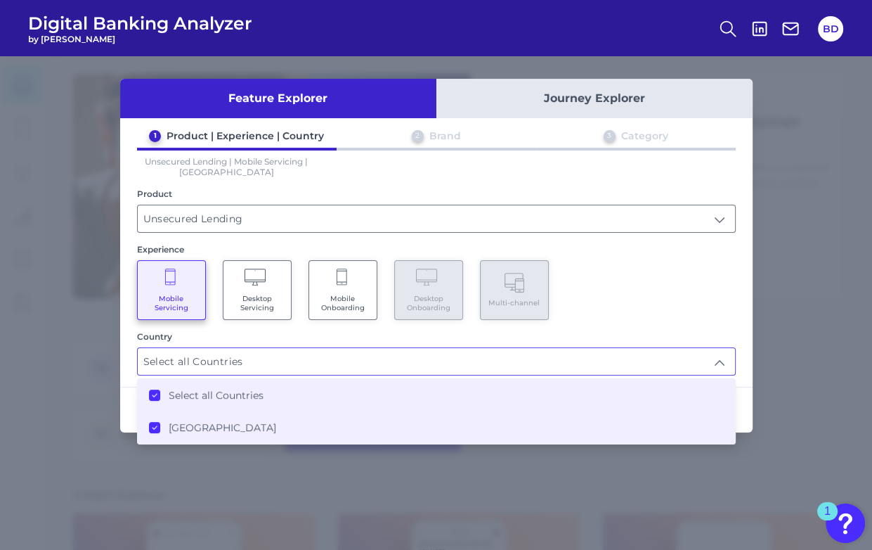
click at [157, 391] on Countries "Select all Countries" at bounding box center [154, 394] width 11 height 11
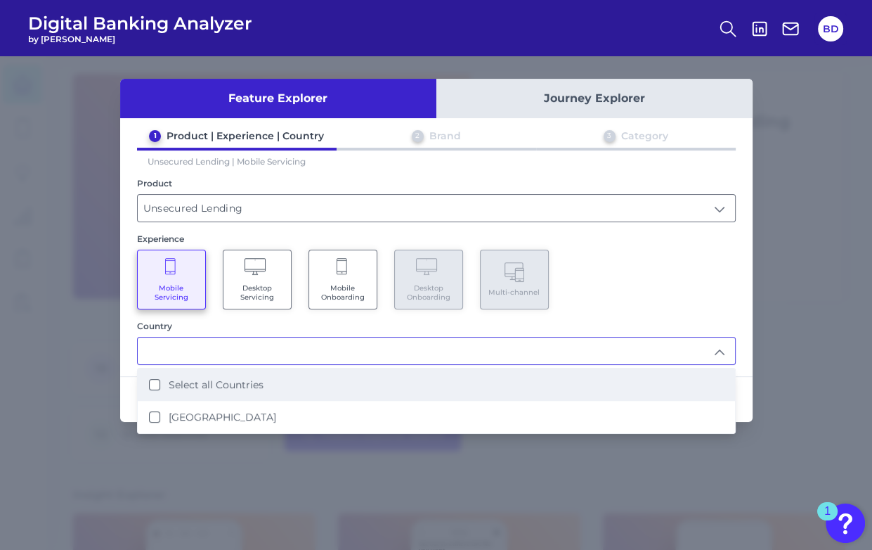
drag, startPoint x: 155, startPoint y: 385, endPoint x: 181, endPoint y: 387, distance: 25.4
click at [156, 385] on Countries "Select all Countries" at bounding box center [154, 384] width 11 height 11
type input "Select all Countries"
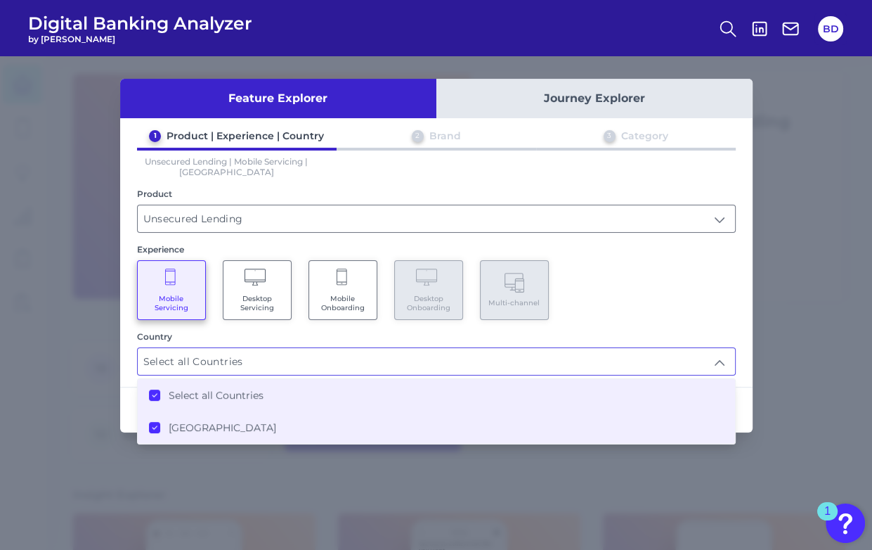
drag, startPoint x: 666, startPoint y: 276, endPoint x: 714, endPoint y: 380, distance: 114.8
click at [666, 276] on div "Mobile Servicing Desktop Servicing Mobile Onboarding Desktop Onboarding Multi-c…" at bounding box center [436, 290] width 599 height 60
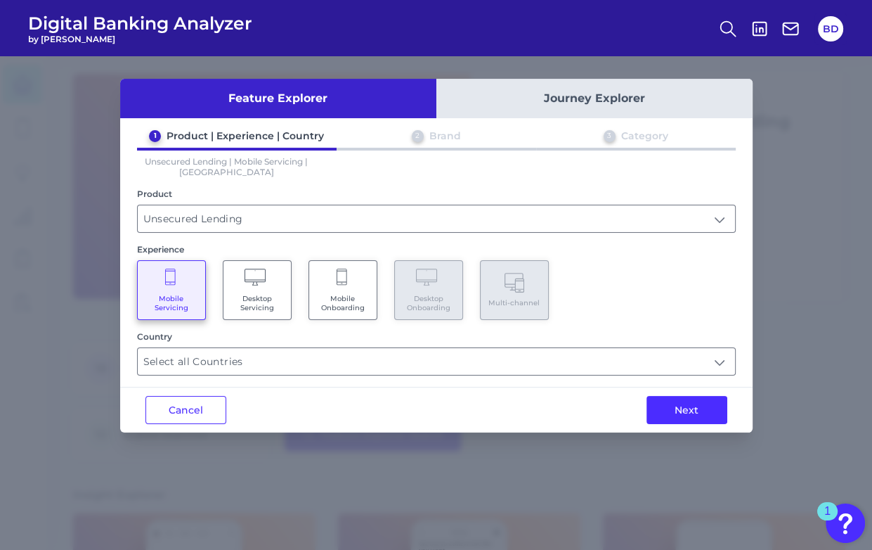
click at [702, 411] on button "Next" at bounding box center [687, 410] width 81 height 28
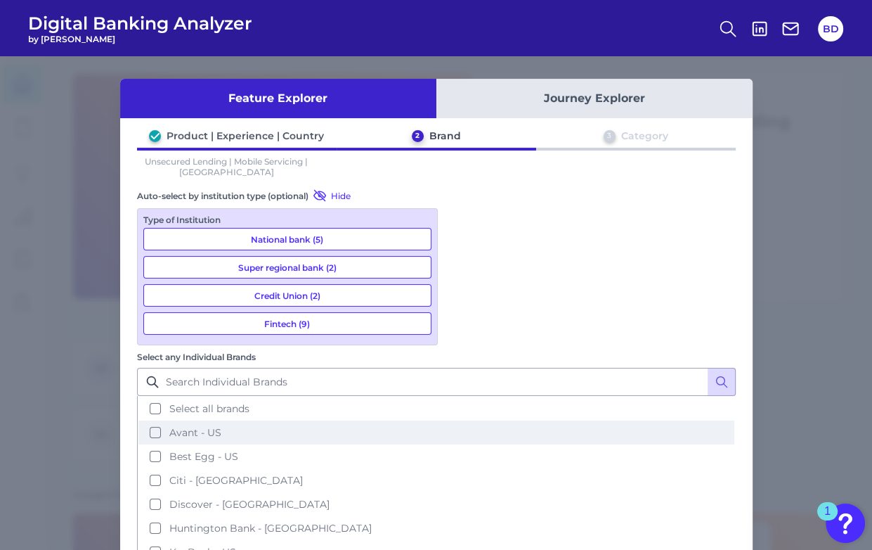
scroll to position [1, 0]
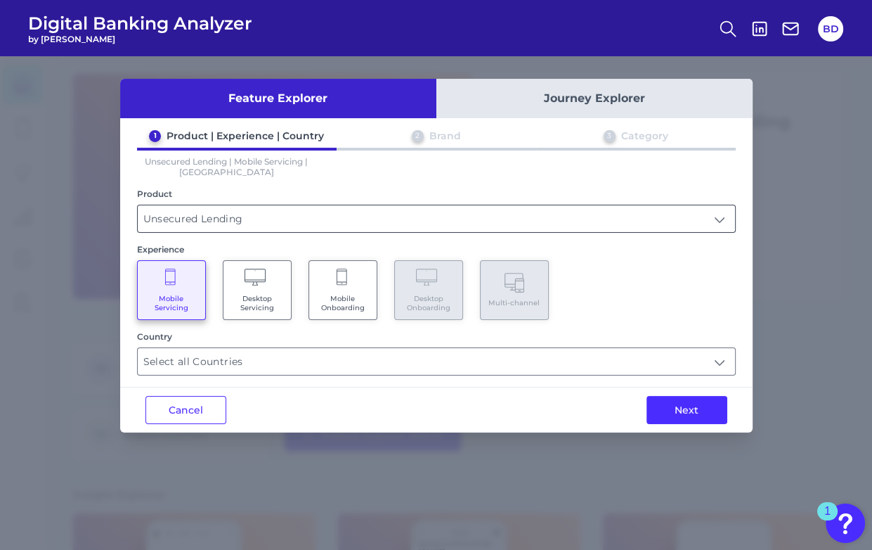
click at [215, 230] on input "Unsecured Lending" at bounding box center [436, 218] width 597 height 27
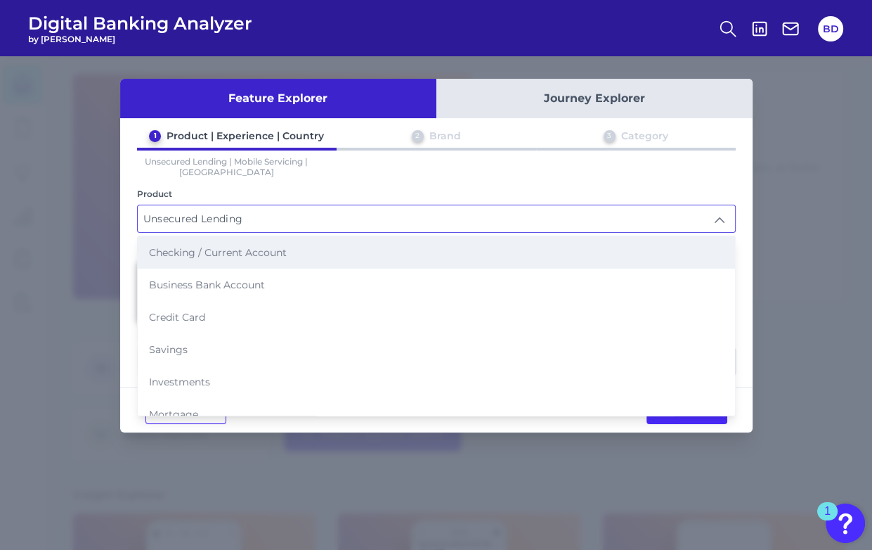
click at [211, 252] on span "Checking / Current Account" at bounding box center [218, 252] width 138 height 13
type input "Checking / Current Account"
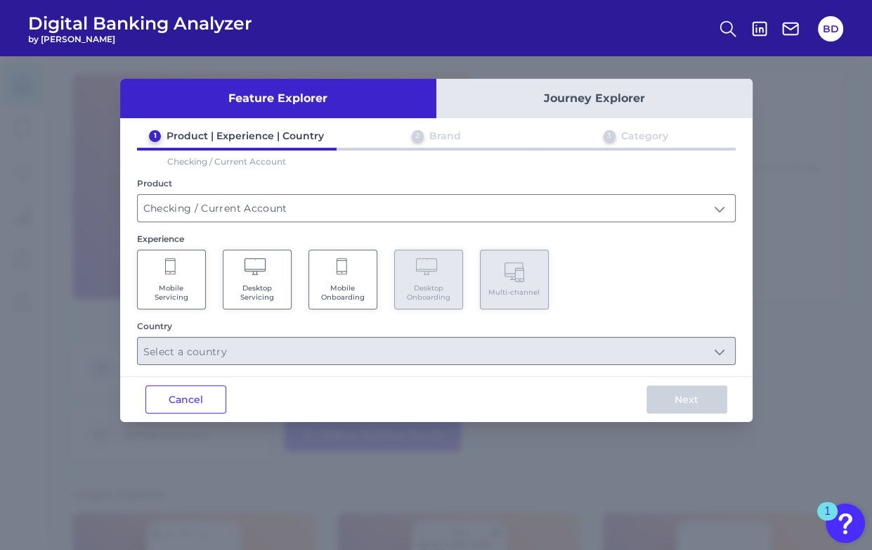
click at [255, 286] on span "Desktop Servicing" at bounding box center [257, 292] width 53 height 18
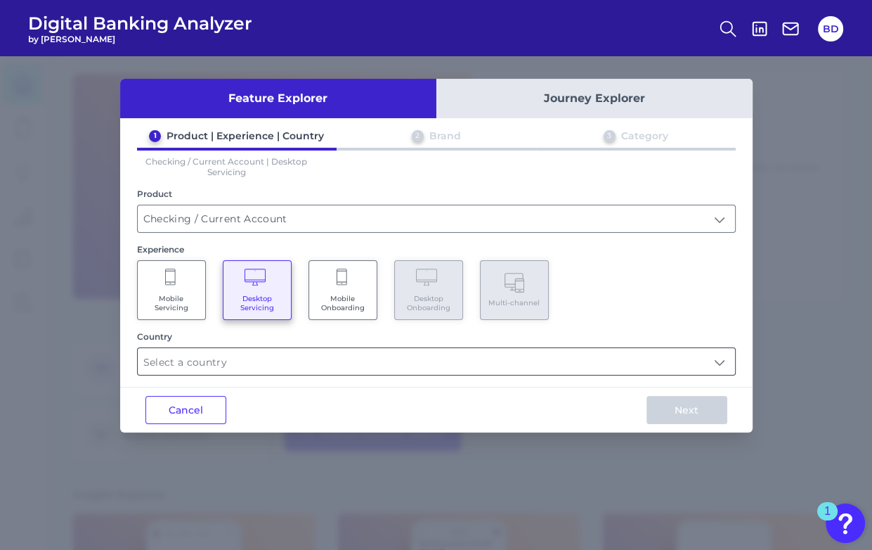
click at [247, 368] on input "text" at bounding box center [436, 361] width 597 height 27
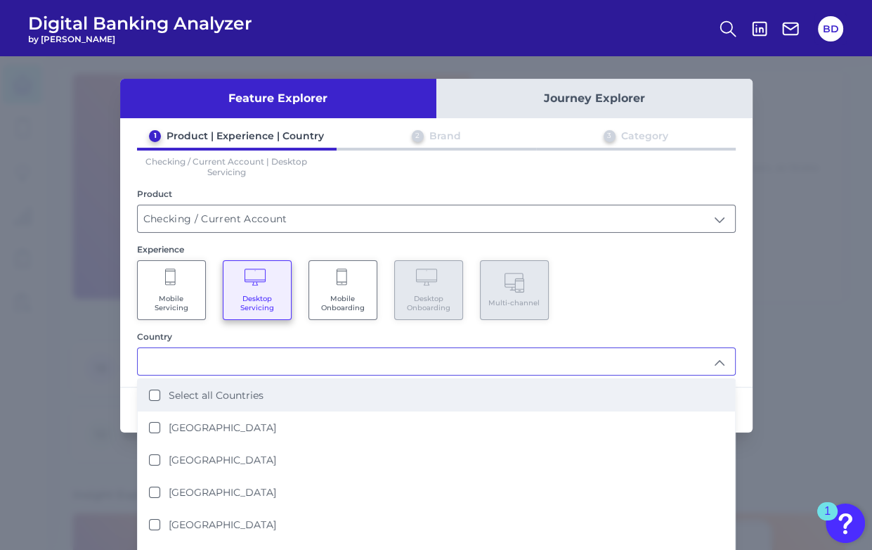
click at [152, 396] on Countries "Select all Countries" at bounding box center [154, 394] width 11 height 11
type input "Select all Countries"
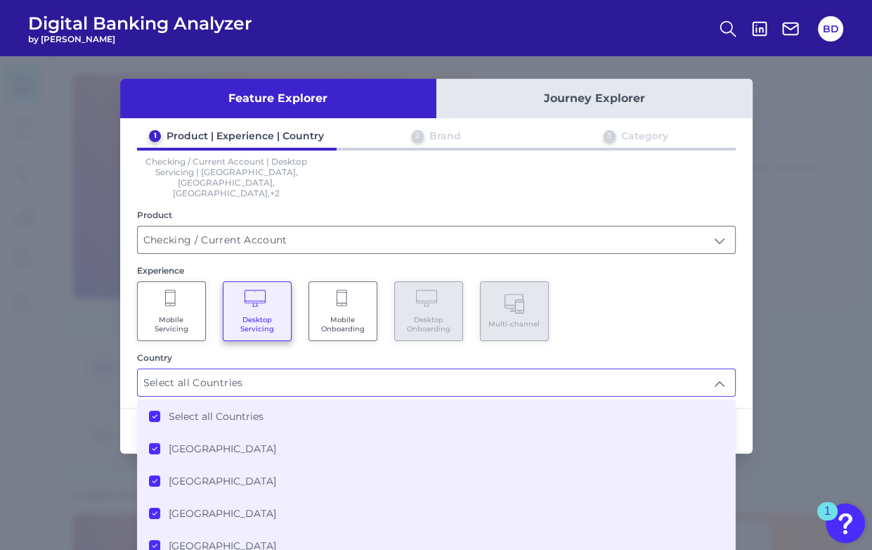
click at [705, 311] on div "Mobile Servicing Desktop Servicing Mobile Onboarding Desktop Onboarding Multi-c…" at bounding box center [436, 311] width 599 height 60
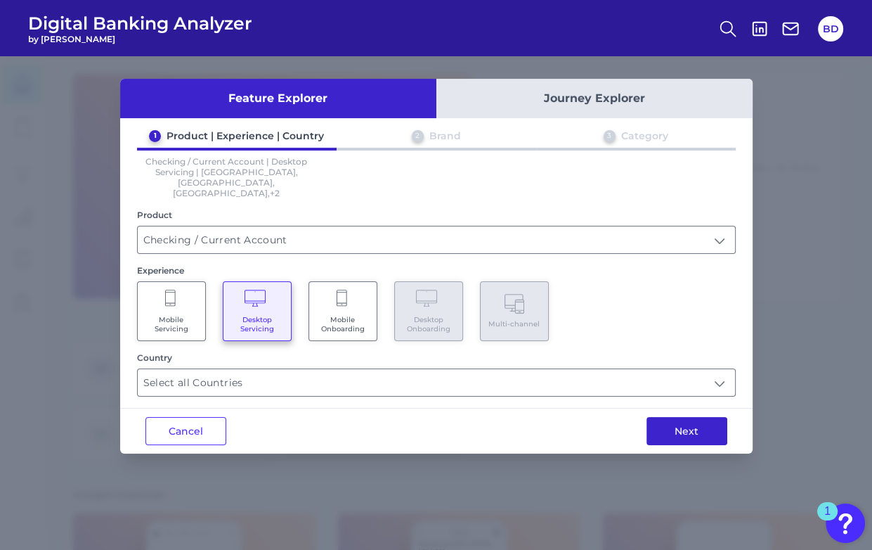
click at [692, 417] on button "Next" at bounding box center [687, 431] width 81 height 28
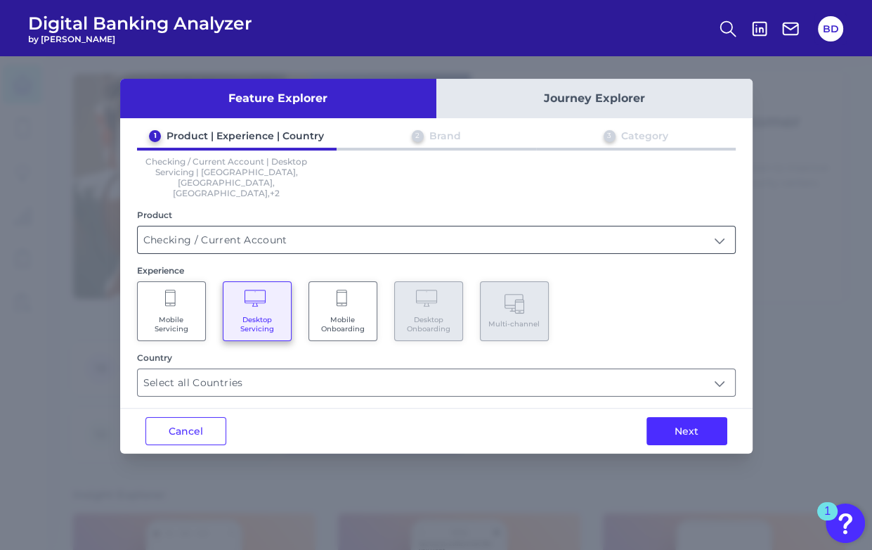
click at [224, 226] on input "Checking / Current Account" at bounding box center [436, 239] width 597 height 27
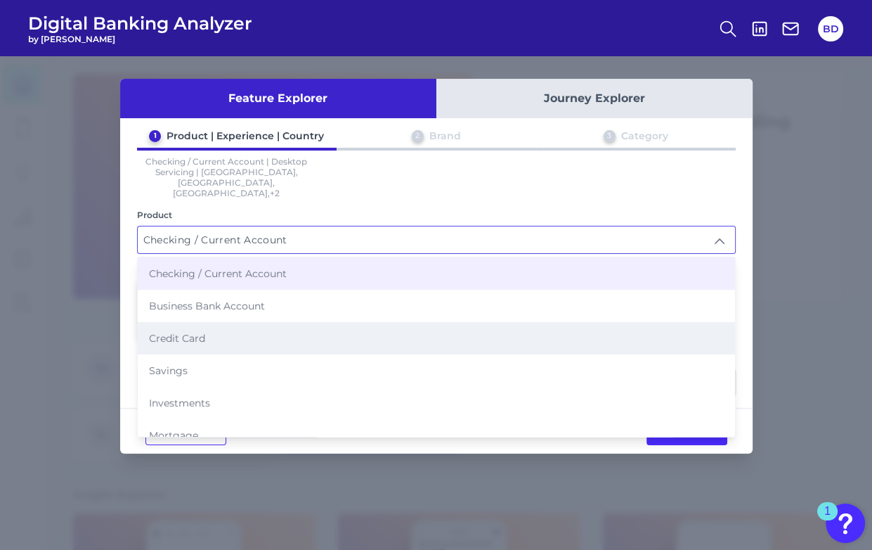
click at [191, 322] on li "Credit Card" at bounding box center [436, 338] width 597 height 32
type input "Credit Card"
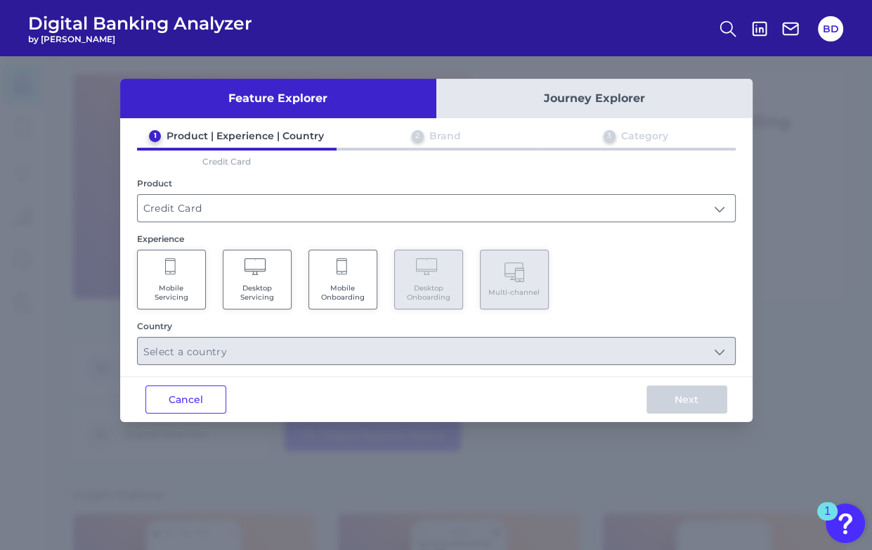
click at [238, 273] on Servicing "Desktop Servicing" at bounding box center [257, 280] width 69 height 60
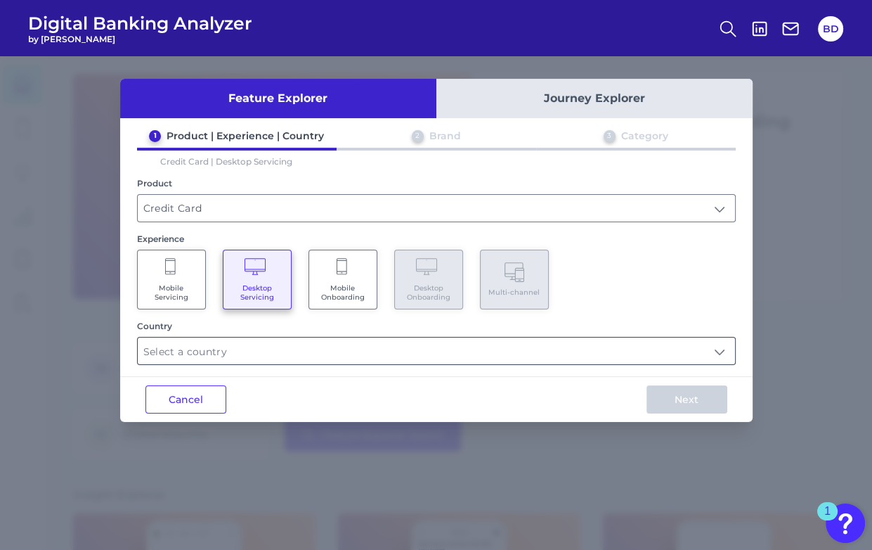
drag, startPoint x: 297, startPoint y: 356, endPoint x: 253, endPoint y: 352, distance: 44.5
click at [297, 356] on input "text" at bounding box center [436, 350] width 597 height 27
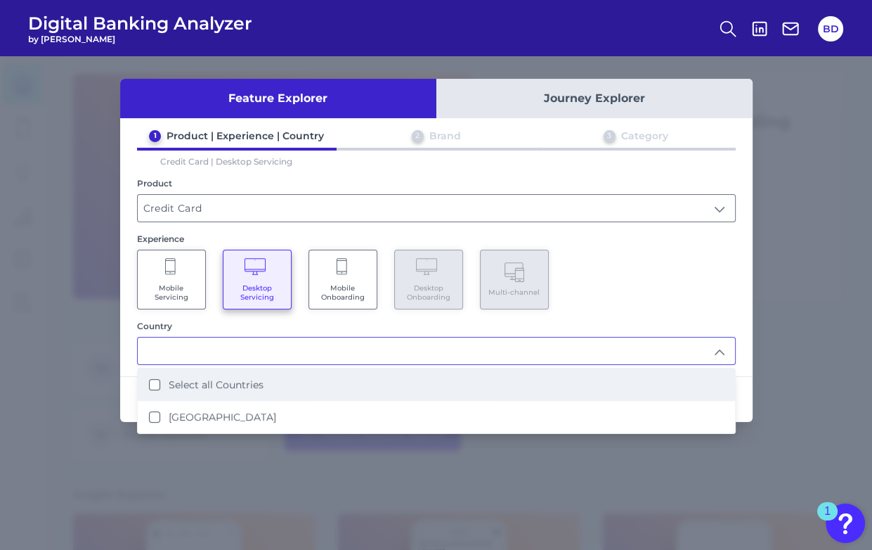
click at [187, 384] on label "Select all Countries" at bounding box center [216, 384] width 95 height 13
type input "Select all Countries"
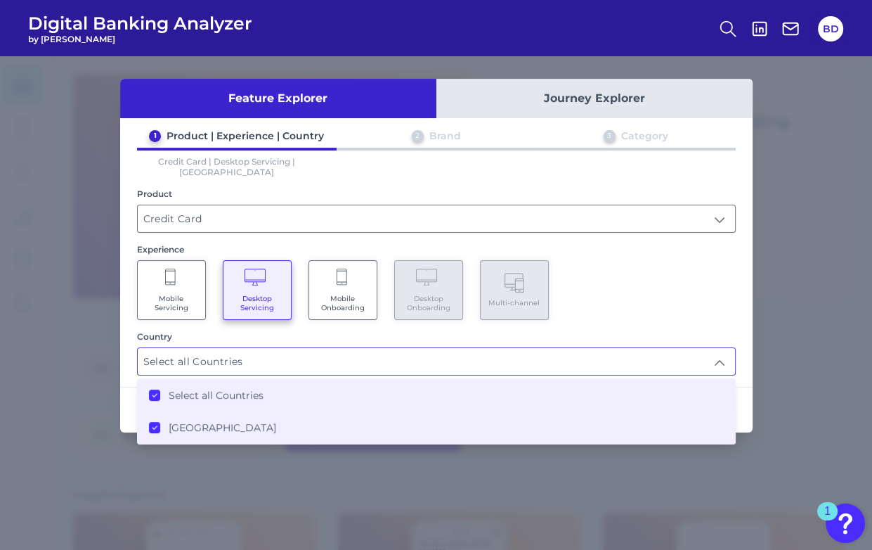
drag, startPoint x: 735, startPoint y: 304, endPoint x: 733, endPoint y: 389, distance: 85.8
click at [735, 307] on div "1 Product | Experience | Country 2 Brand 3 Category Credit Card | Desktop Servi…" at bounding box center [436, 252] width 633 height 246
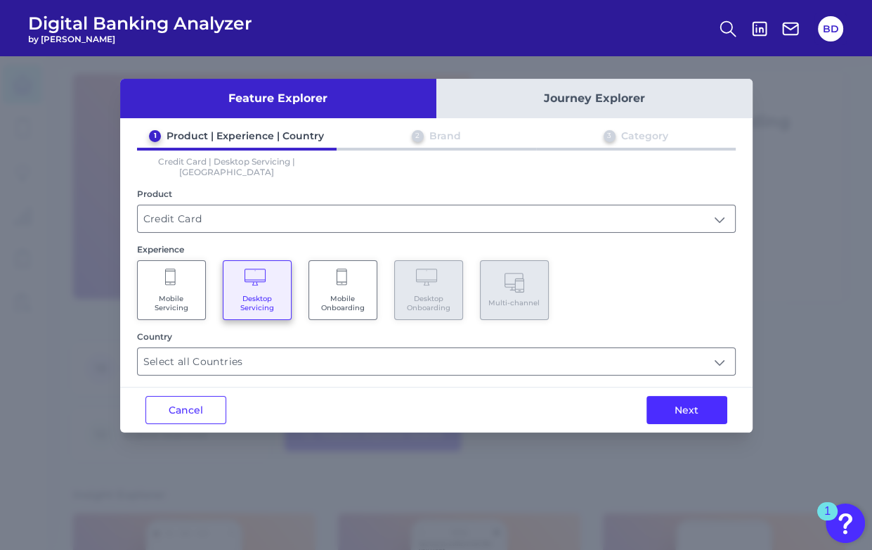
click at [697, 399] on button "Next" at bounding box center [687, 410] width 81 height 28
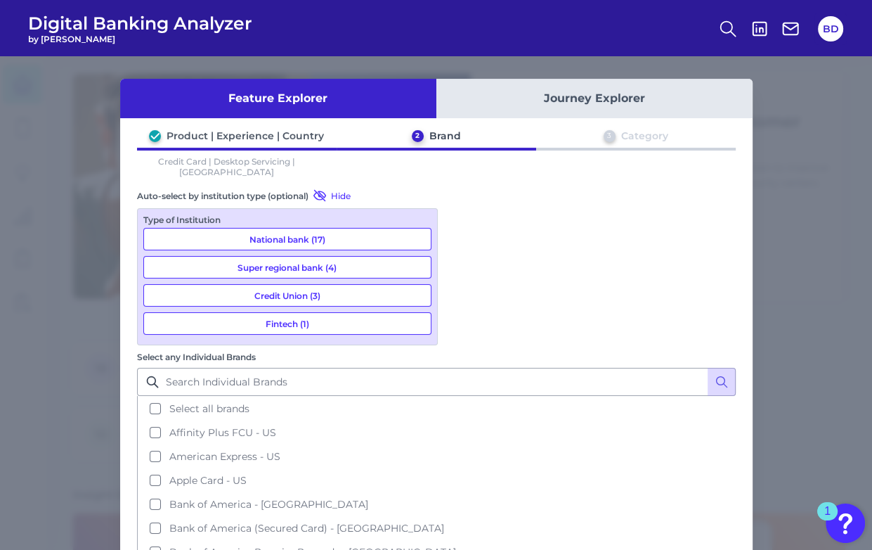
drag, startPoint x: 544, startPoint y: 459, endPoint x: 228, endPoint y: 311, distance: 349.1
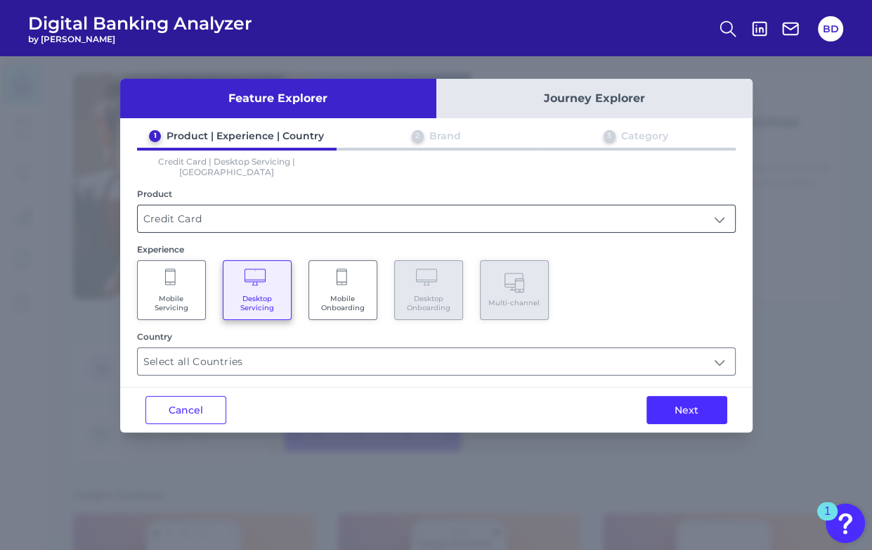
click at [184, 205] on input "Credit Card" at bounding box center [436, 218] width 597 height 27
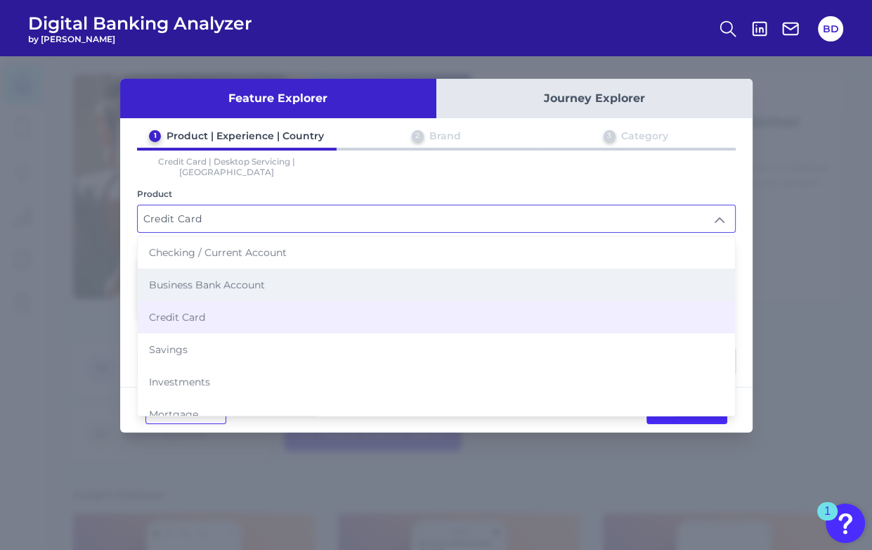
click at [200, 278] on span "Business Bank Account" at bounding box center [207, 284] width 116 height 13
type input "Business Bank Account"
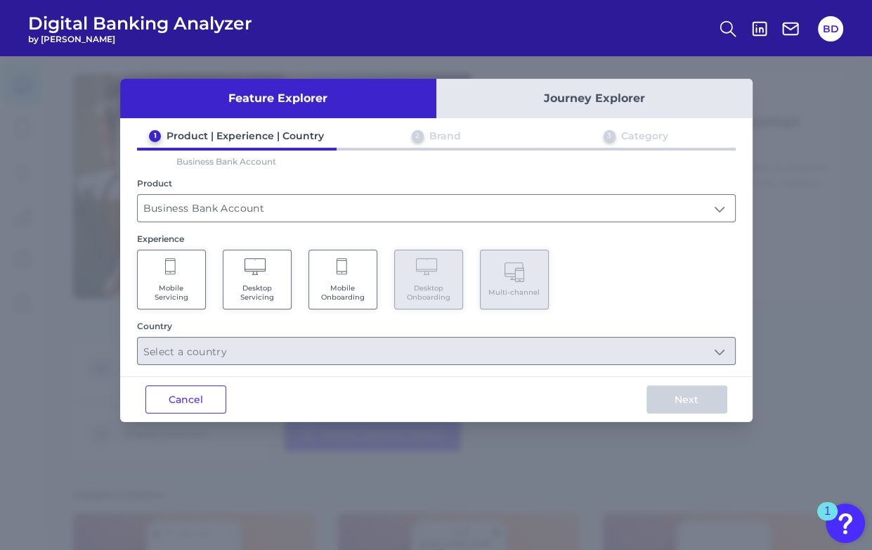
click at [267, 281] on Servicing "Desktop Servicing" at bounding box center [257, 280] width 69 height 60
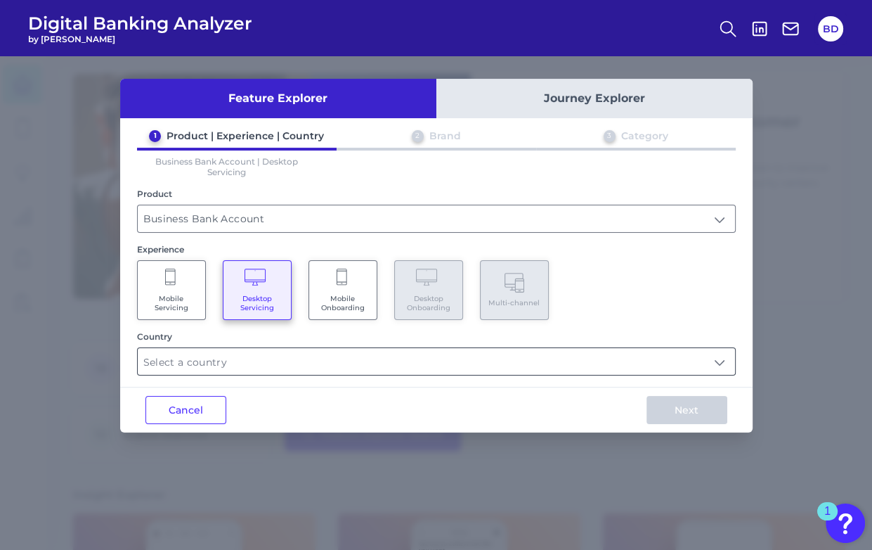
click at [194, 361] on input "text" at bounding box center [436, 361] width 597 height 27
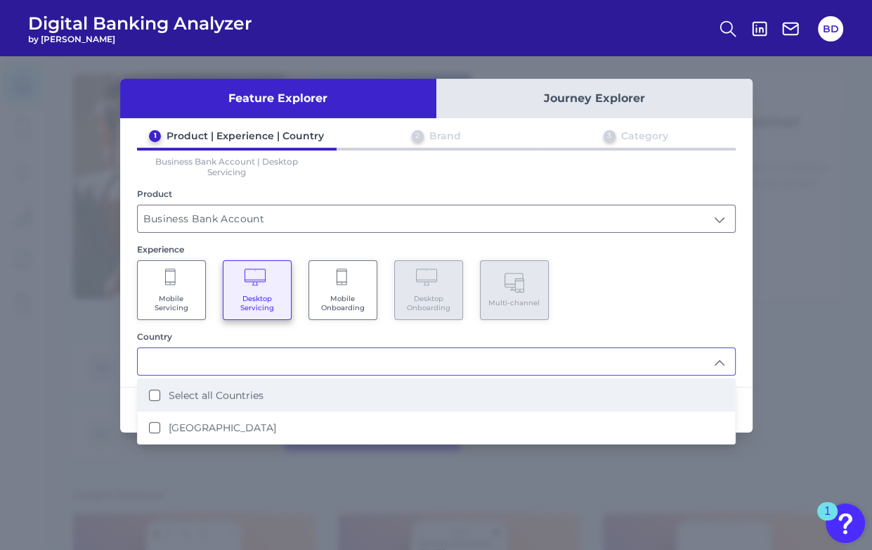
click at [155, 391] on Countries "Select all Countries" at bounding box center [154, 394] width 11 height 11
type input "Select all Countries"
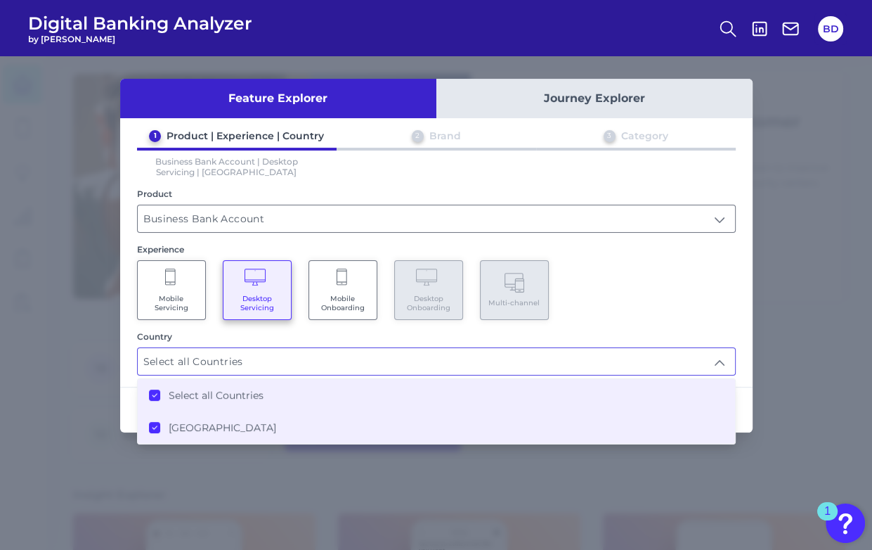
drag, startPoint x: 638, startPoint y: 294, endPoint x: 690, endPoint y: 339, distance: 69.3
click at [644, 299] on div "Mobile Servicing Desktop Servicing Mobile Onboarding Desktop Onboarding Multi-c…" at bounding box center [436, 290] width 599 height 60
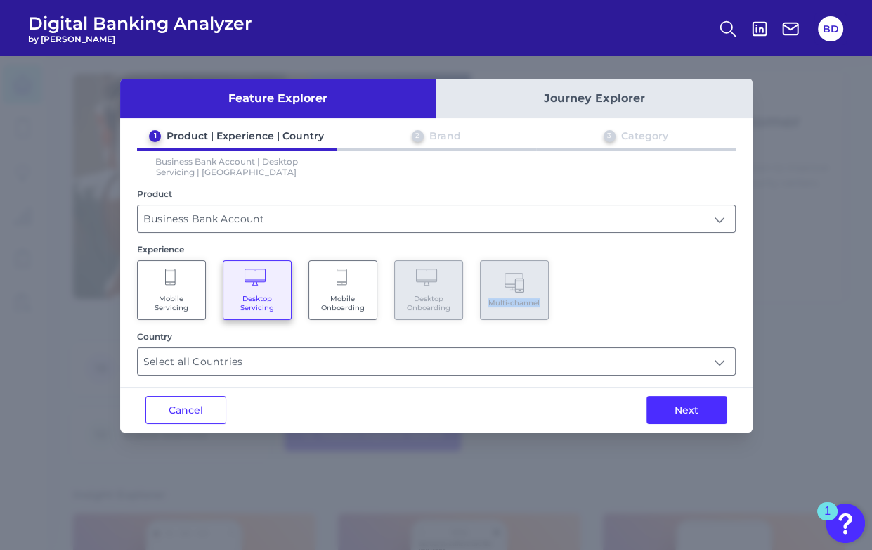
click at [704, 420] on button "Next" at bounding box center [687, 410] width 81 height 28
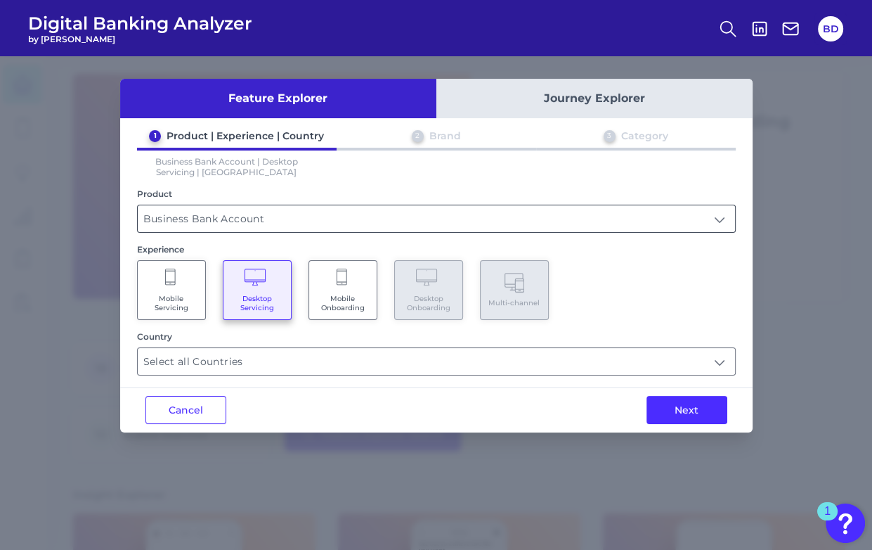
click at [266, 229] on input "Business Bank Account" at bounding box center [436, 218] width 597 height 27
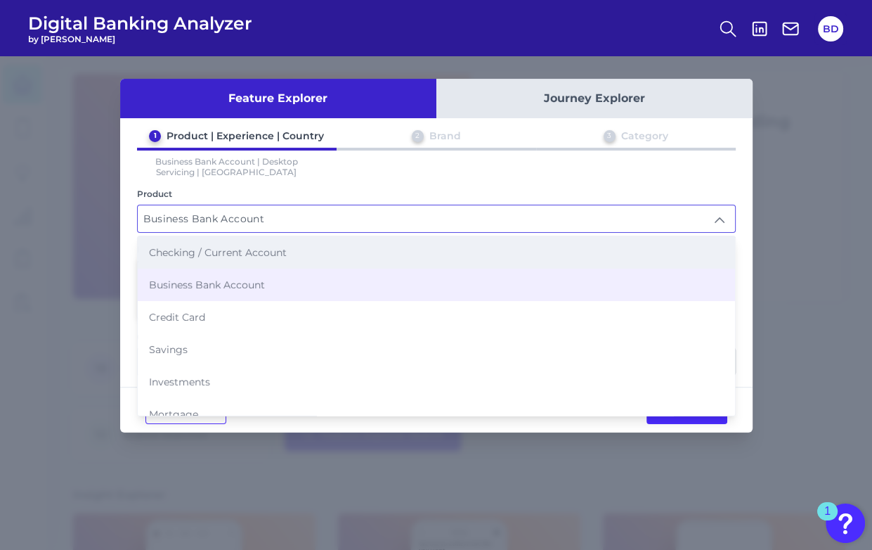
scroll to position [1, 0]
click at [238, 252] on span "Checking / Current Account" at bounding box center [218, 251] width 138 height 13
type input "Checking / Current Account"
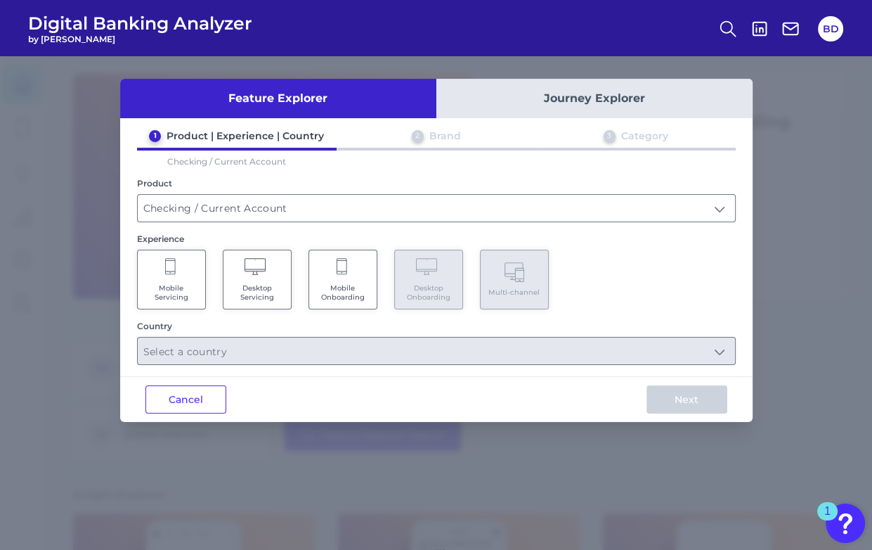
click at [351, 292] on span "Mobile Onboarding" at bounding box center [342, 292] width 53 height 18
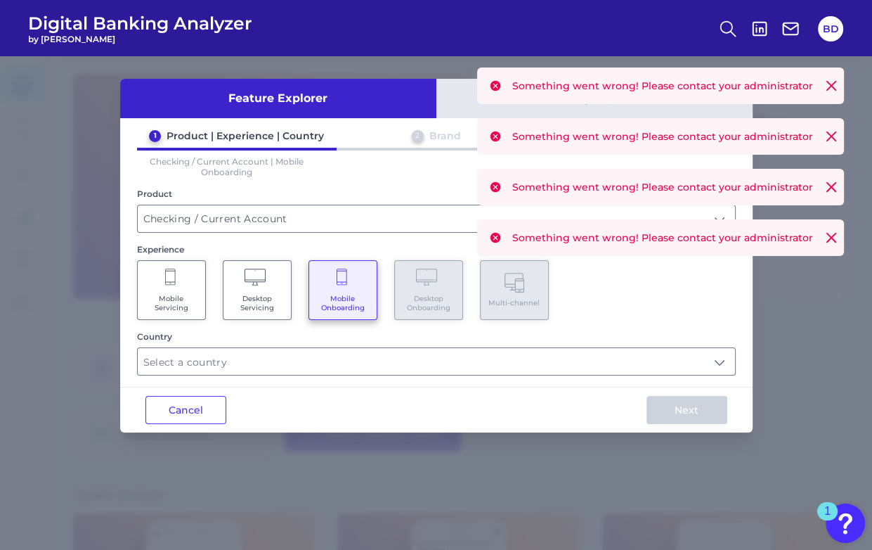
click at [838, 89] on icon at bounding box center [832, 86] width 14 height 14
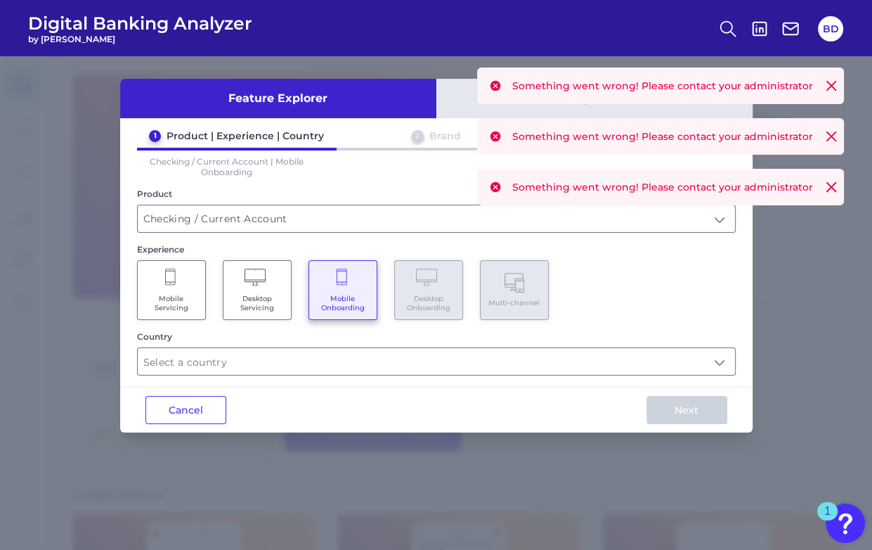
click at [835, 89] on icon at bounding box center [832, 86] width 14 height 14
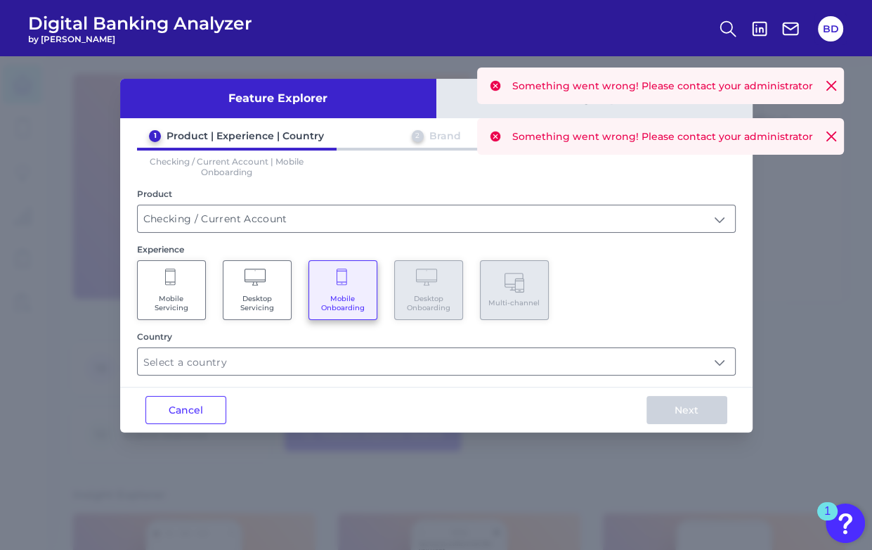
click at [835, 89] on icon at bounding box center [832, 86] width 14 height 14
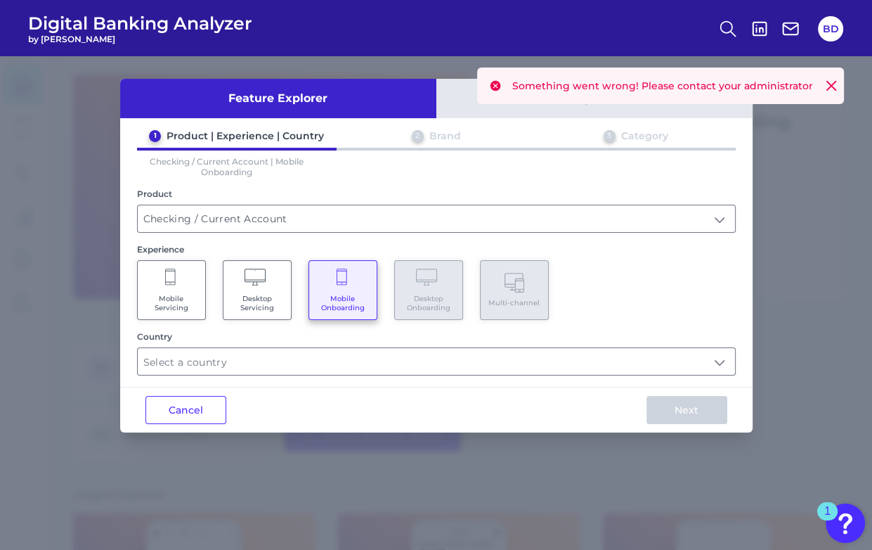
click at [835, 89] on icon at bounding box center [832, 86] width 14 height 14
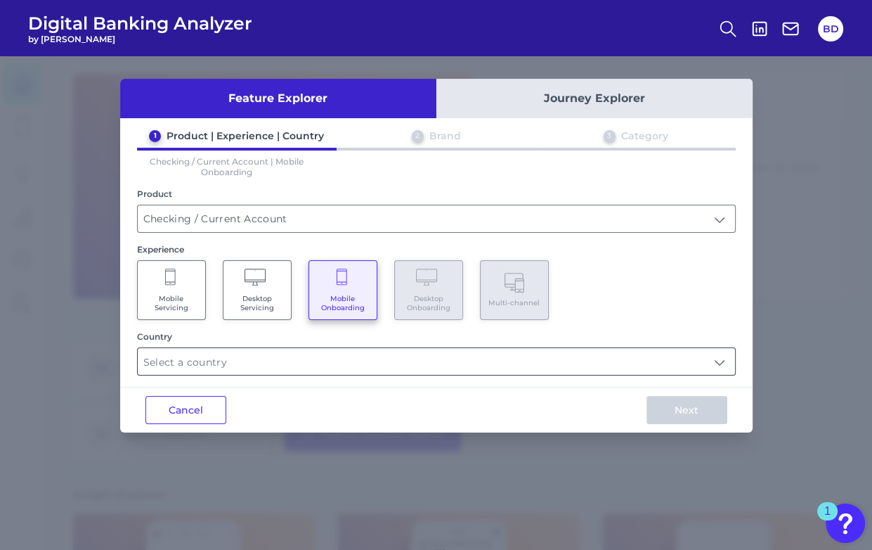
click at [317, 354] on input "text" at bounding box center [436, 361] width 597 height 27
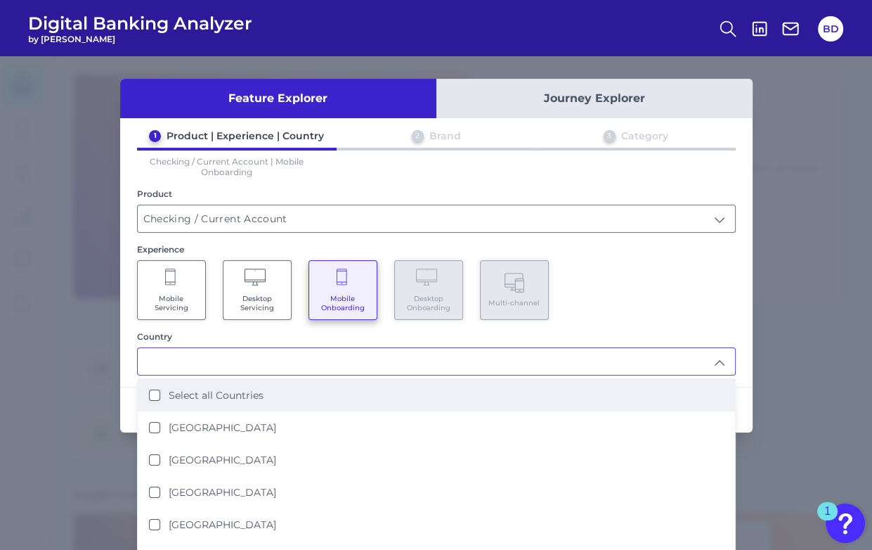
click at [155, 394] on Countries "Select all Countries" at bounding box center [154, 394] width 11 height 11
type input "Select all Countries"
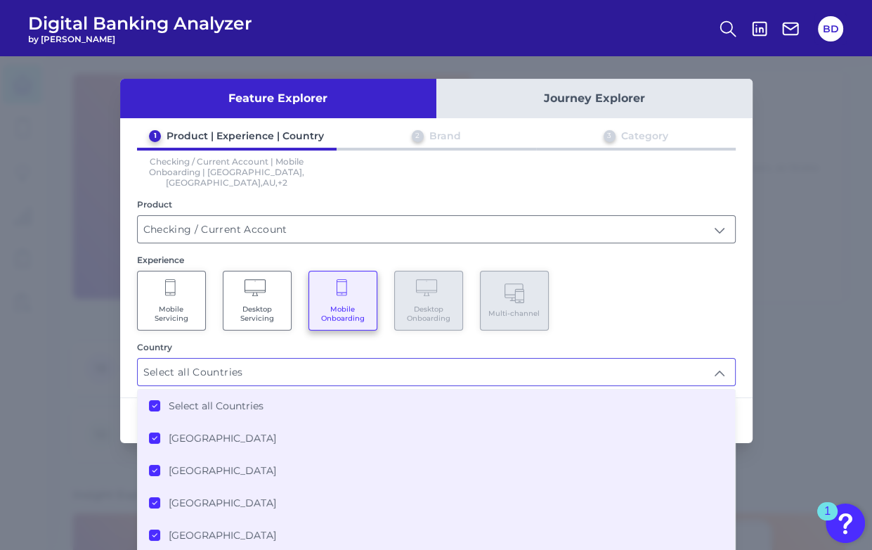
click at [698, 316] on div "Mobile Servicing Desktop Servicing Mobile Onboarding Desktop Onboarding Multi-c…" at bounding box center [436, 301] width 599 height 60
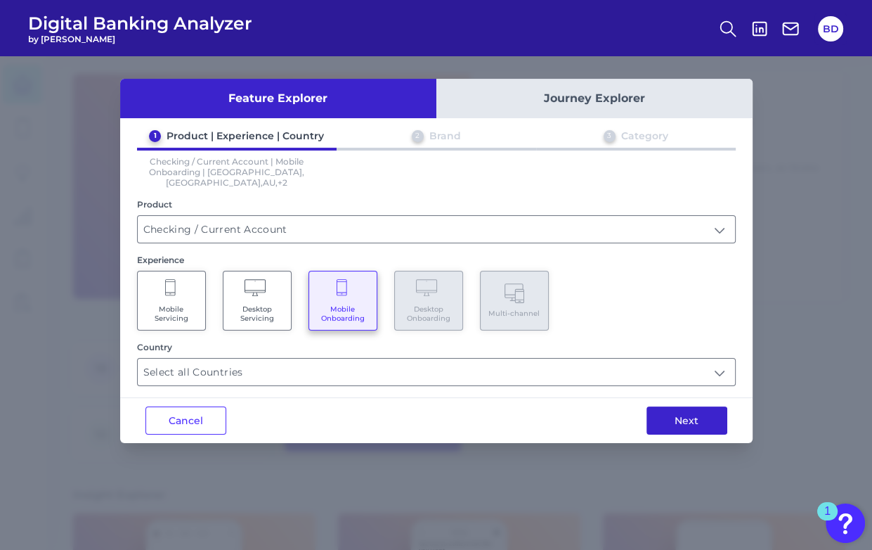
click at [702, 411] on button "Next" at bounding box center [687, 420] width 81 height 28
